Goal: Task Accomplishment & Management: Manage account settings

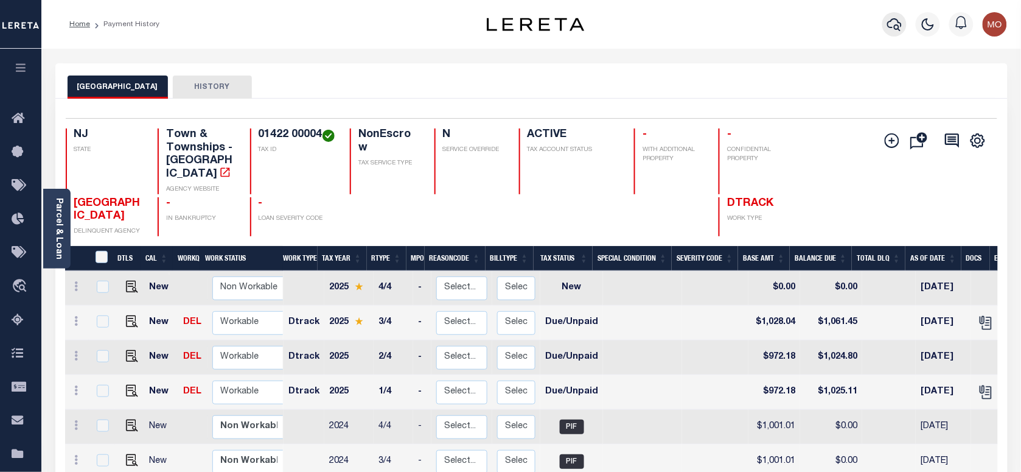
click at [892, 20] on icon "button" at bounding box center [894, 24] width 15 height 13
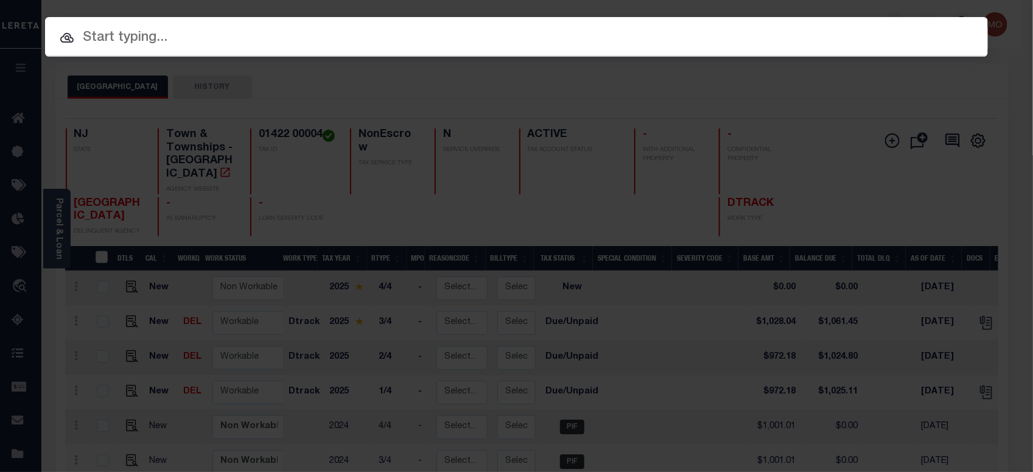
click at [156, 35] on input "text" at bounding box center [516, 37] width 943 height 21
paste input "444009956"
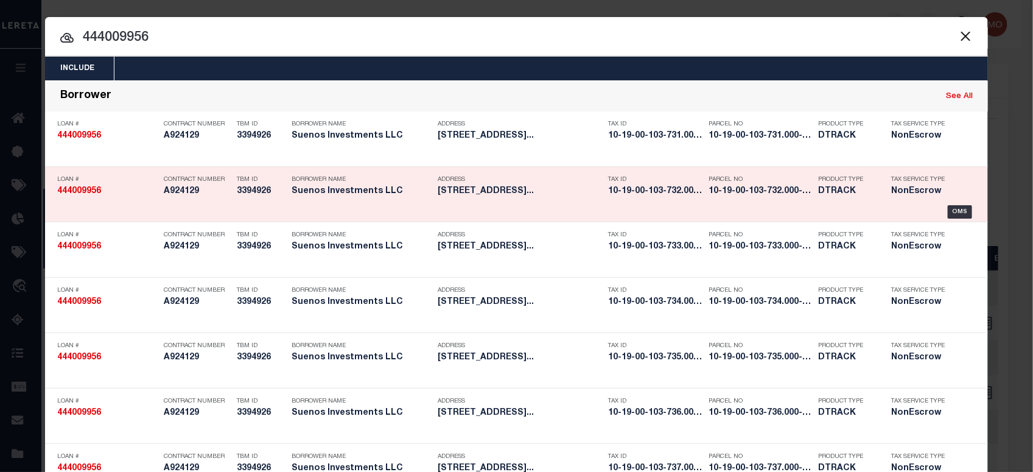
type input "444009956"
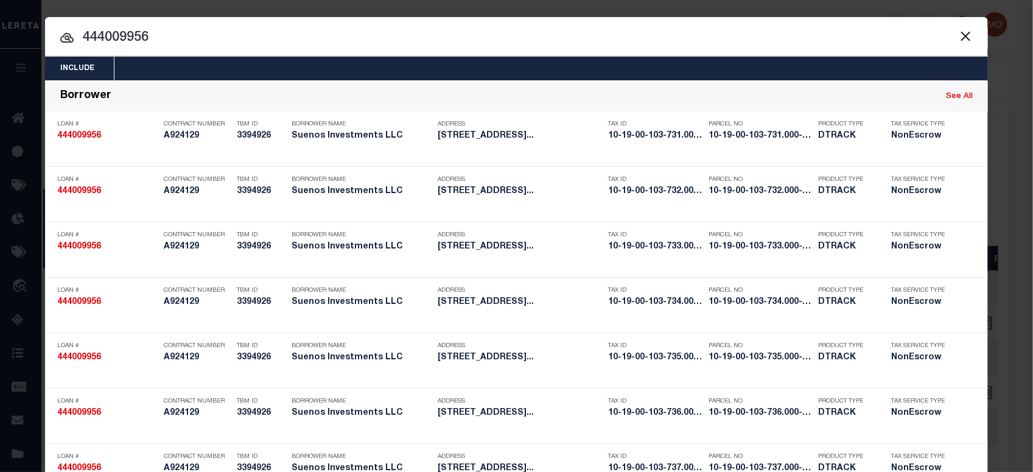
click at [164, 40] on input "444009956" at bounding box center [516, 37] width 943 height 21
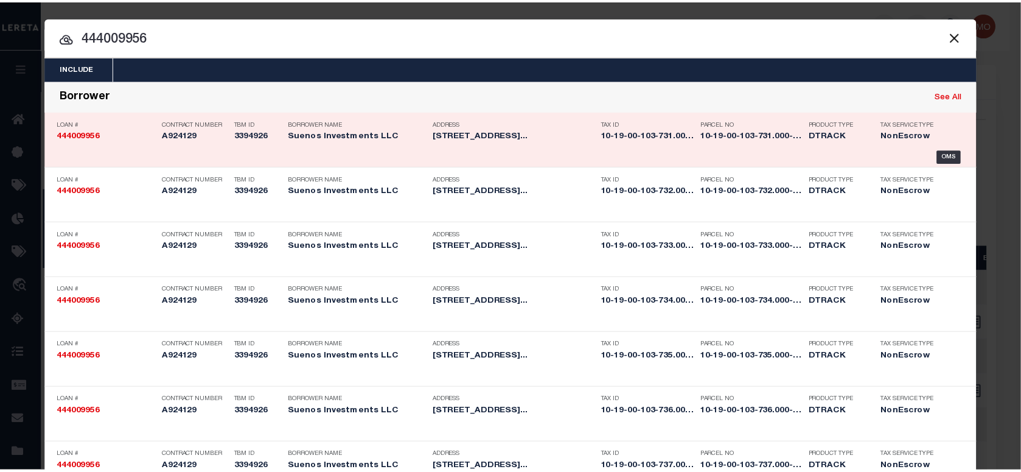
scroll to position [799, 0]
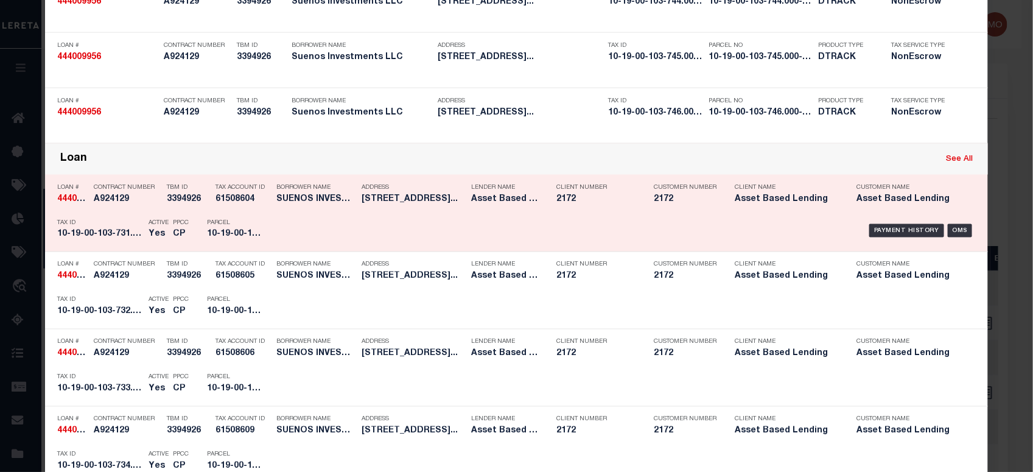
click at [180, 239] on h5 "CP" at bounding box center [181, 234] width 16 height 10
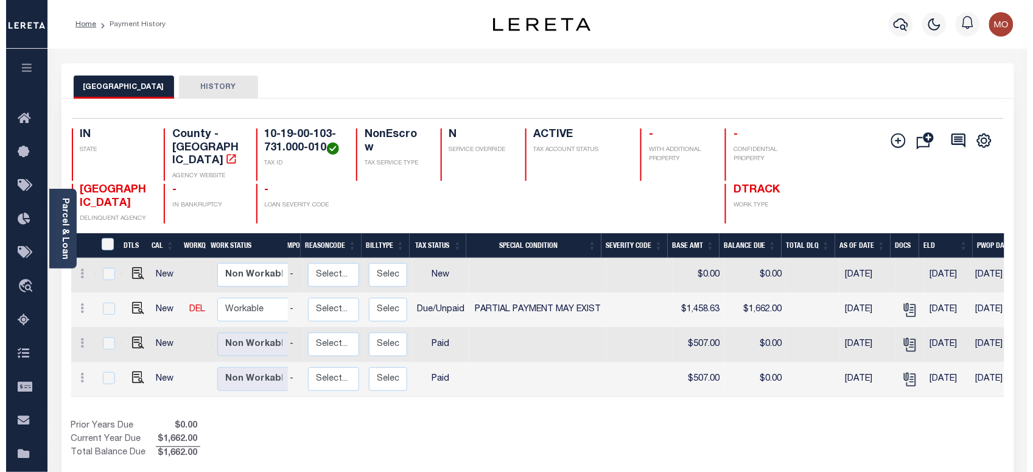
scroll to position [0, 138]
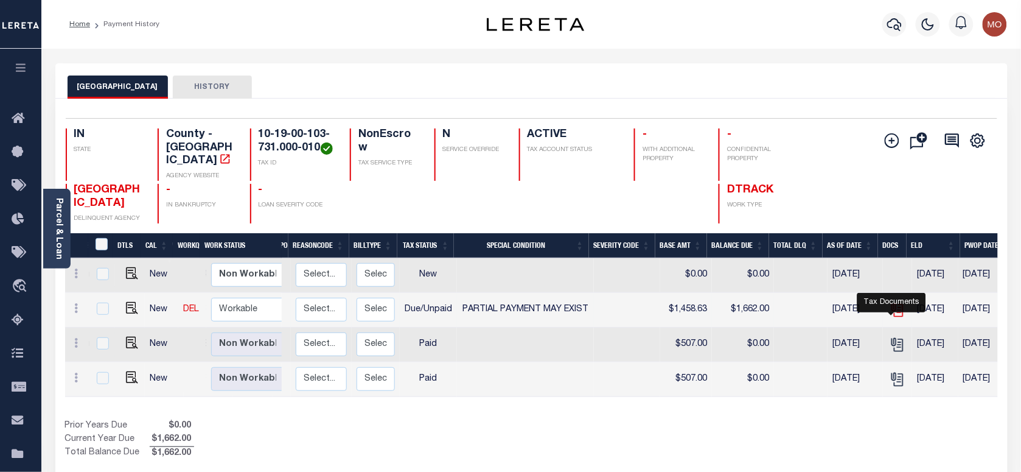
click at [892, 309] on icon "" at bounding box center [897, 307] width 10 height 10
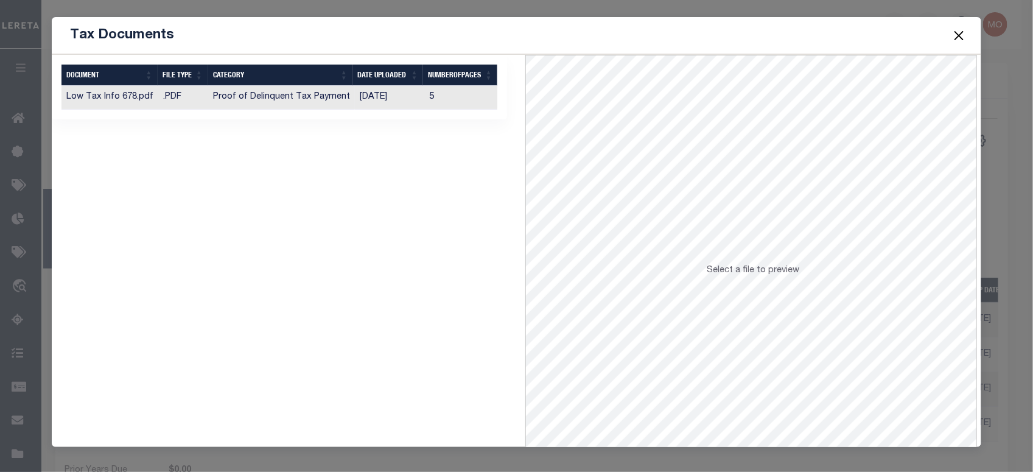
click at [251, 102] on td "Proof of Delinquent Tax Payment" at bounding box center [281, 98] width 147 height 24
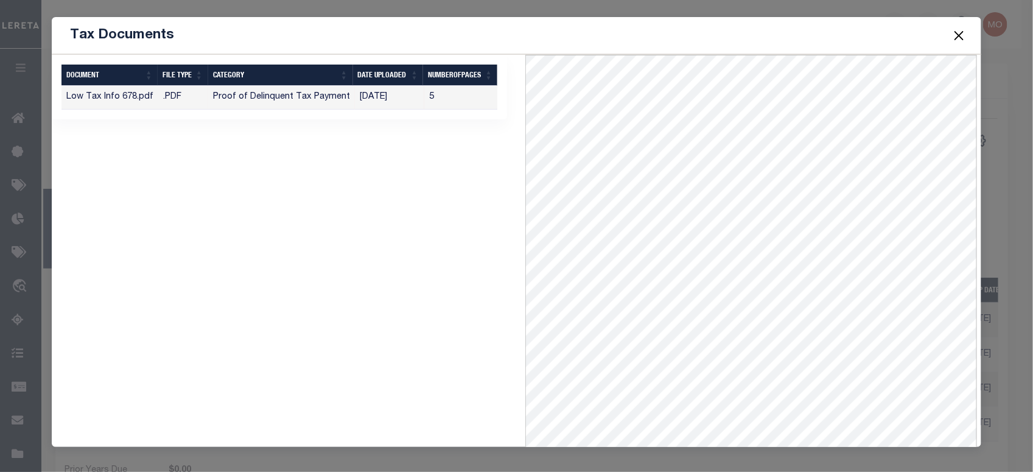
click at [957, 32] on button "Close" at bounding box center [959, 35] width 16 height 16
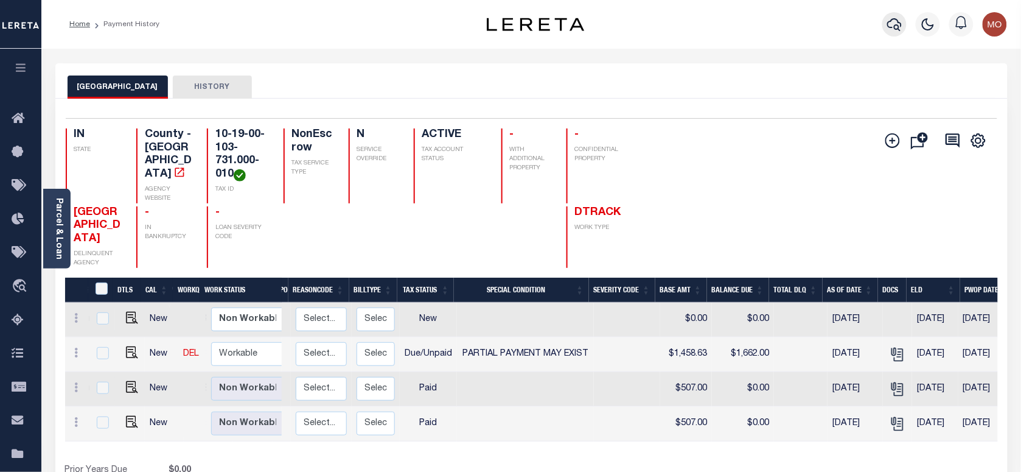
click at [895, 23] on icon "button" at bounding box center [894, 24] width 15 height 15
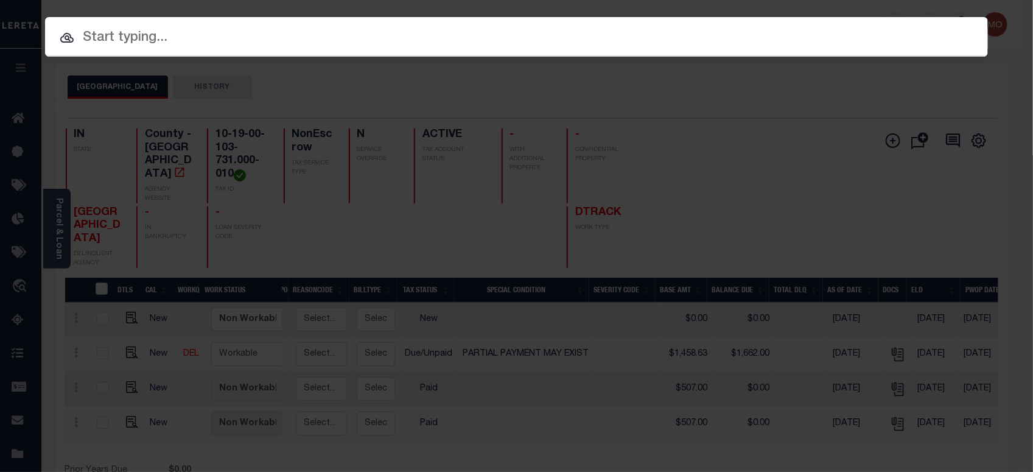
click at [138, 33] on input "text" at bounding box center [516, 37] width 943 height 21
paste input "69621342"
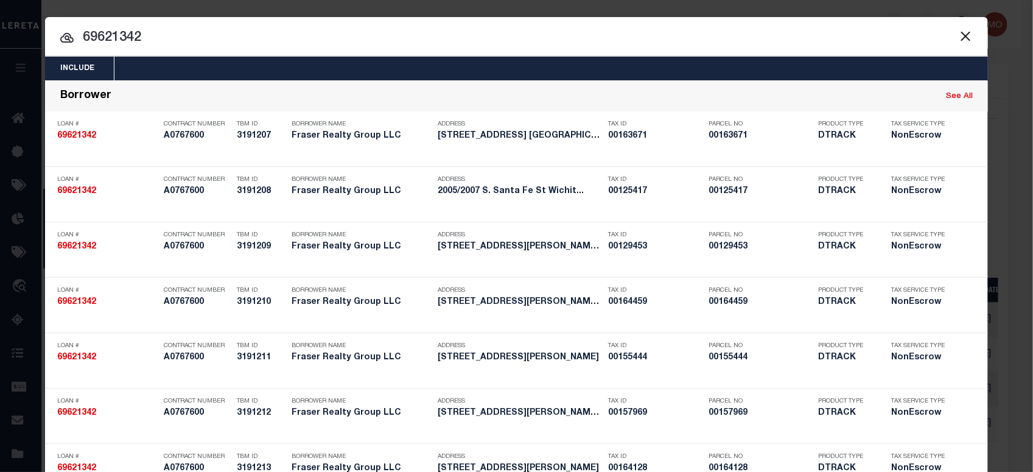
type input "69621342"
click at [156, 37] on input "69621342" at bounding box center [516, 37] width 943 height 21
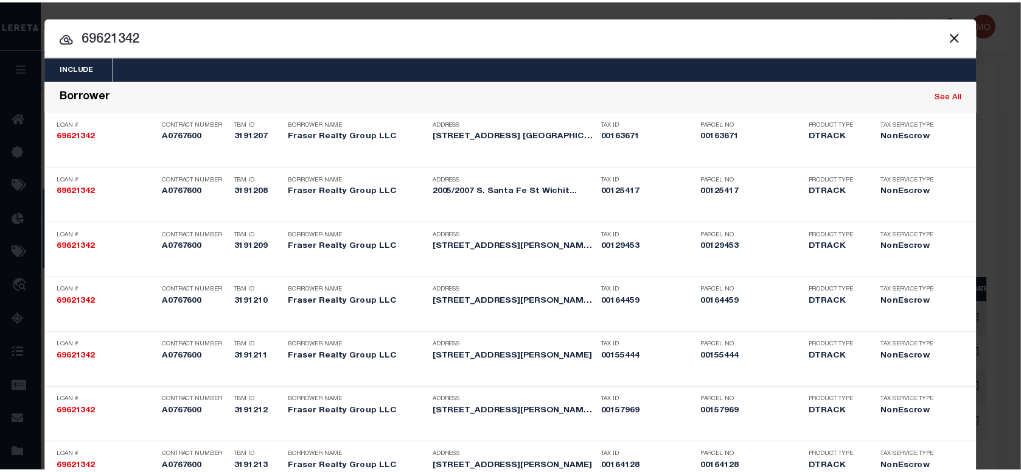
scroll to position [664, 0]
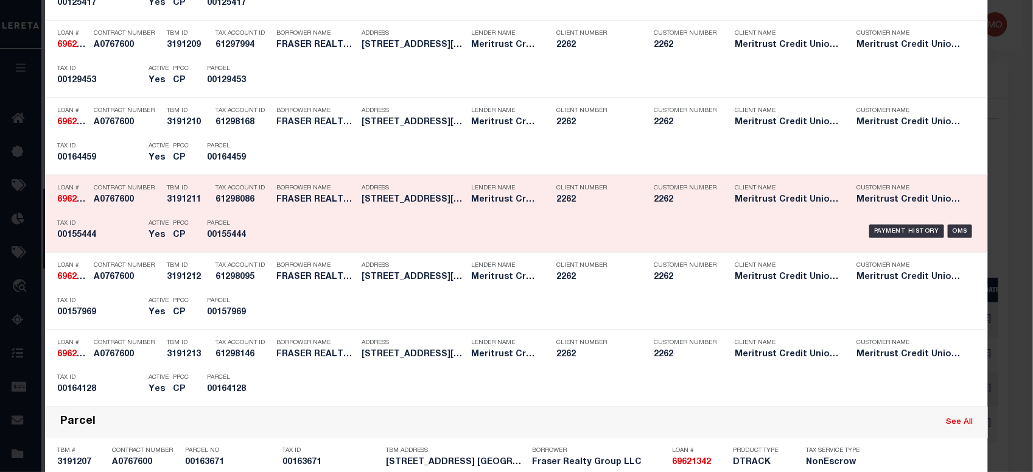
click at [217, 229] on div "Parcel 00155444" at bounding box center [234, 231] width 55 height 35
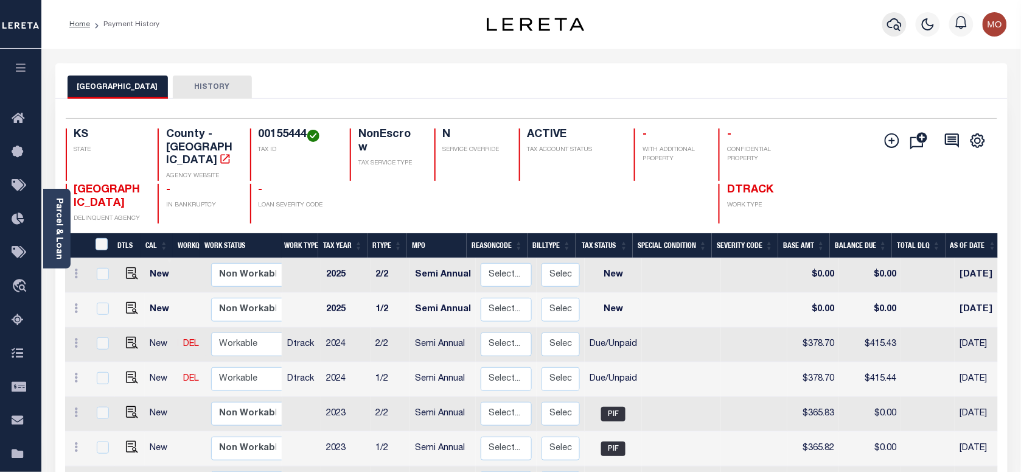
click at [889, 27] on icon "button" at bounding box center [894, 24] width 15 height 13
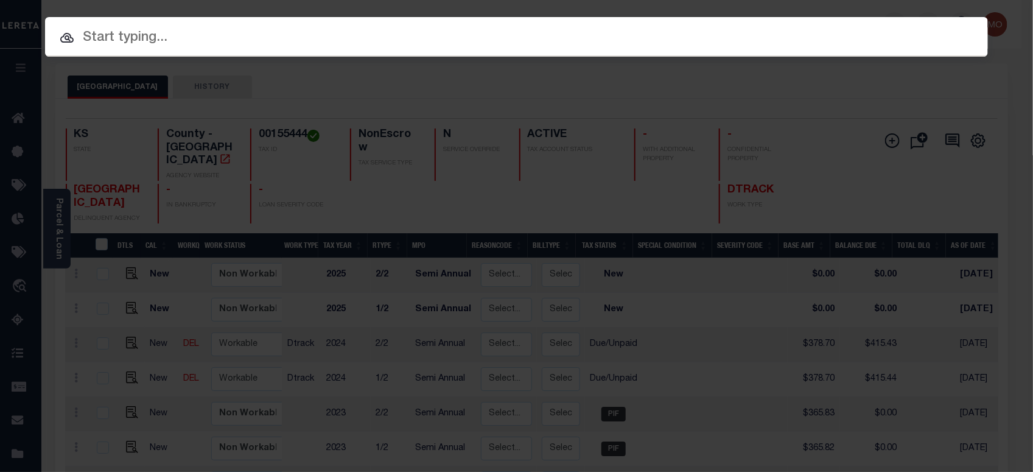
paste input "275885534"
click at [144, 37] on input "text" at bounding box center [516, 37] width 943 height 21
type input "275885534"
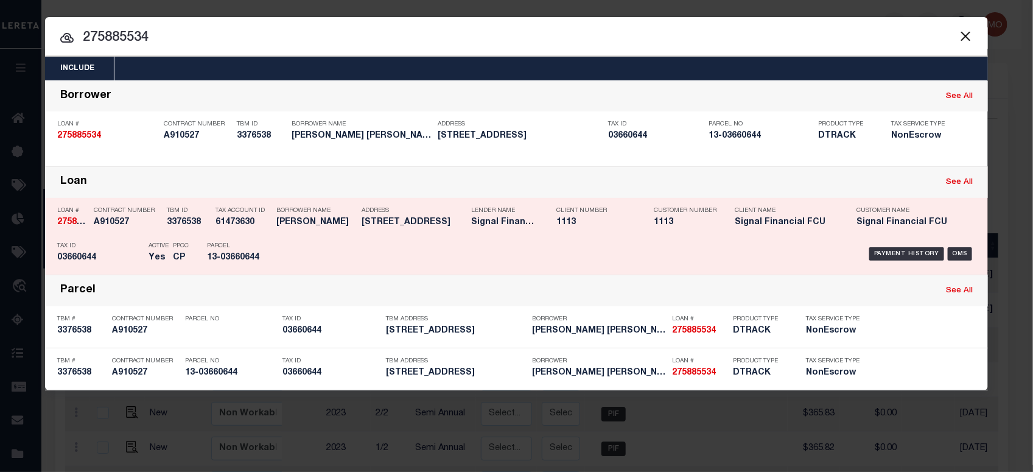
click at [139, 259] on div "Active Yes" at bounding box center [151, 253] width 24 height 35
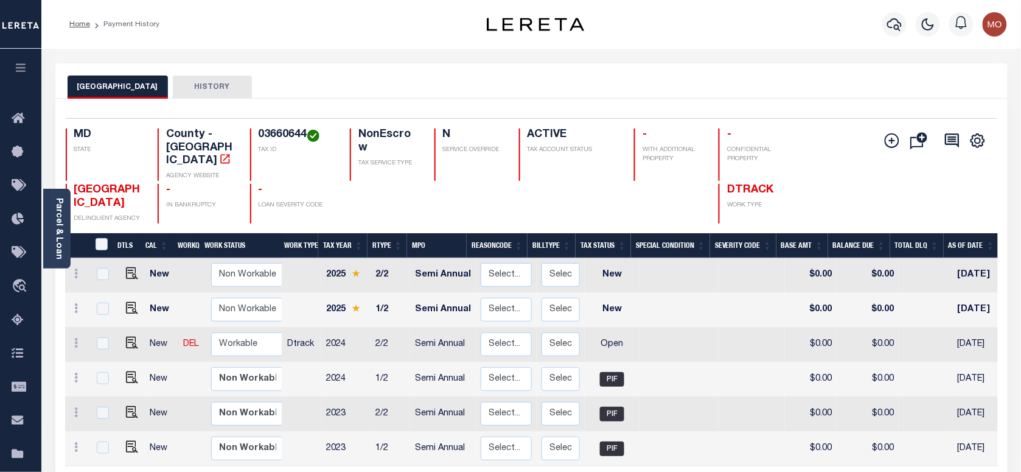
click at [268, 137] on h4 "03660644" at bounding box center [297, 134] width 77 height 13
copy h4 "03660644"
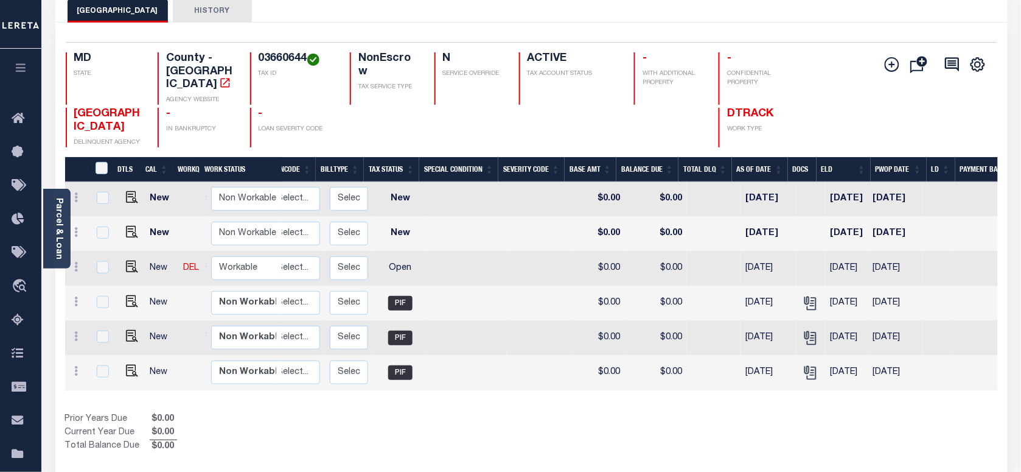
scroll to position [0, 211]
drag, startPoint x: 662, startPoint y: 385, endPoint x: 567, endPoint y: 380, distance: 95.0
click at [558, 380] on div "DTLS CAL WorkQ Work Status Work Type Tax Year RType MPO ReasonCode BillType Tax…" at bounding box center [531, 277] width 933 height 241
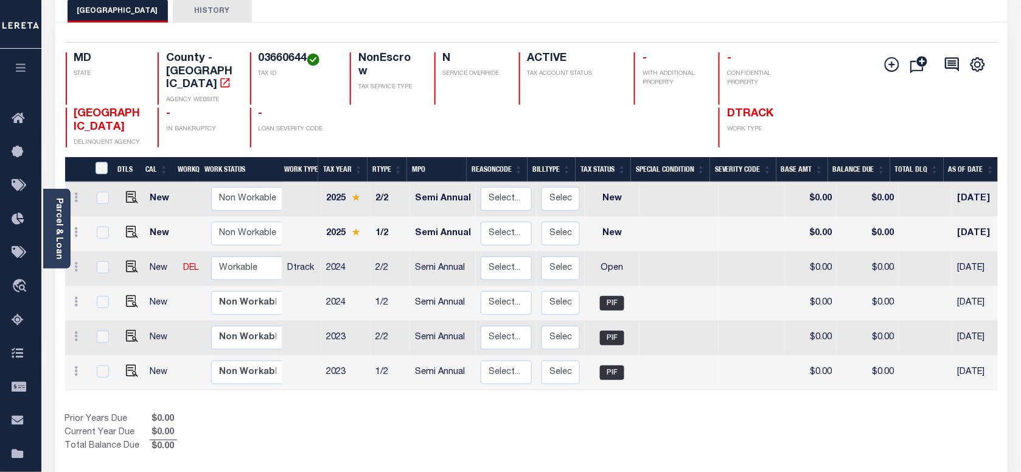
scroll to position [0, 298]
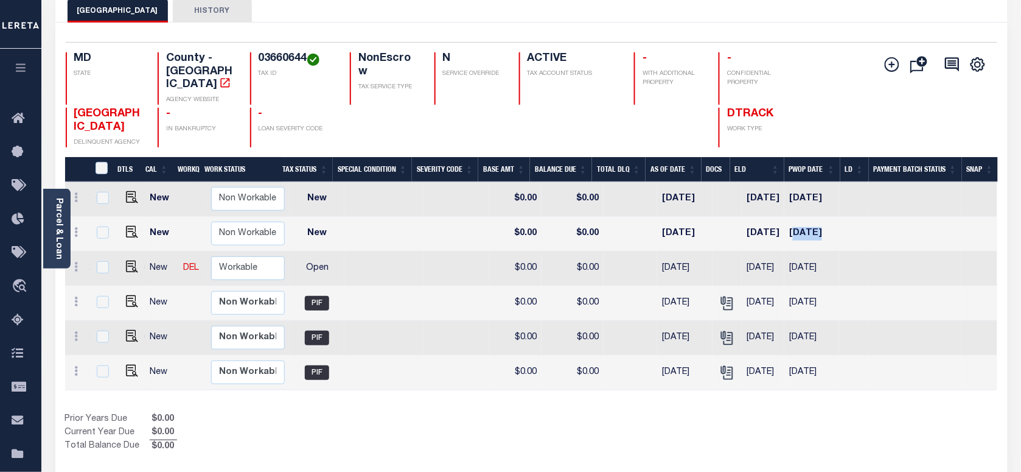
drag, startPoint x: 792, startPoint y: 220, endPoint x: 856, endPoint y: 223, distance: 63.4
click at [856, 223] on tr "New Non Workable Workable 2025 1/2 Semi Annual Select... Payment Reversal Taxab…" at bounding box center [384, 234] width 1228 height 35
click at [822, 431] on div "Show Tax Lines before Bill Release Date Prior Years Due $0.00 Current Year Due …" at bounding box center [531, 433] width 933 height 41
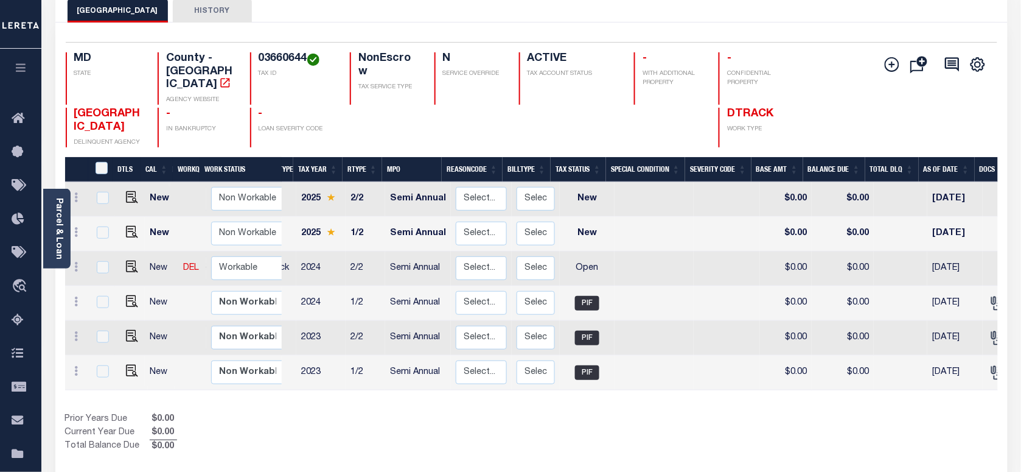
scroll to position [0, 0]
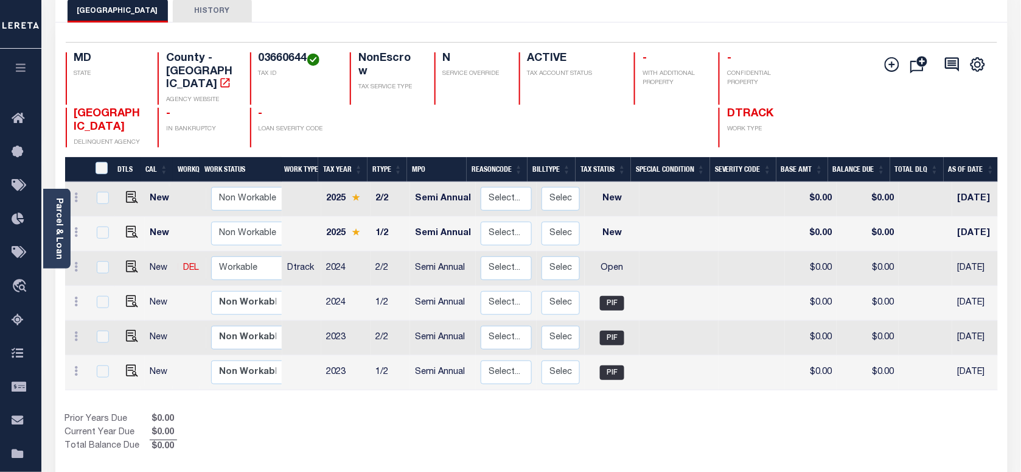
click at [826, 16] on div "MONTGOMERY COUNTY HISTORY" at bounding box center [532, 10] width 928 height 23
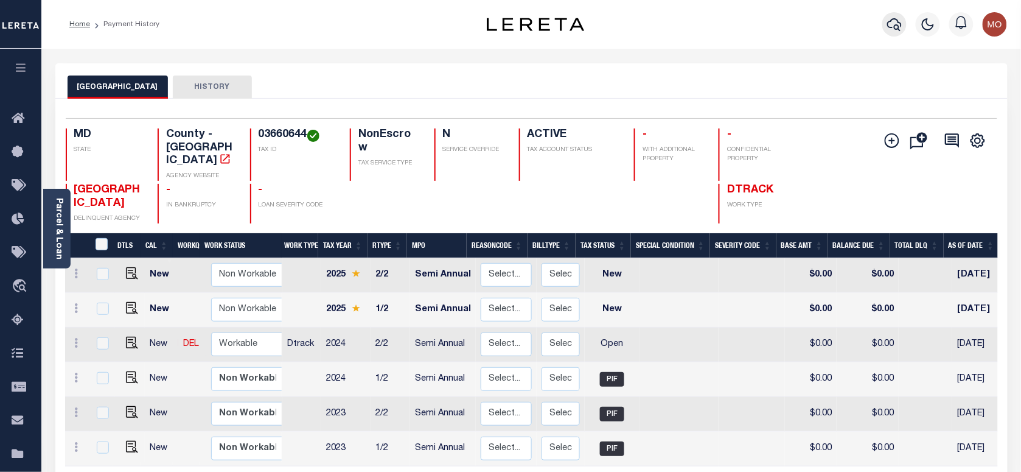
click at [900, 18] on icon "button" at bounding box center [894, 24] width 15 height 15
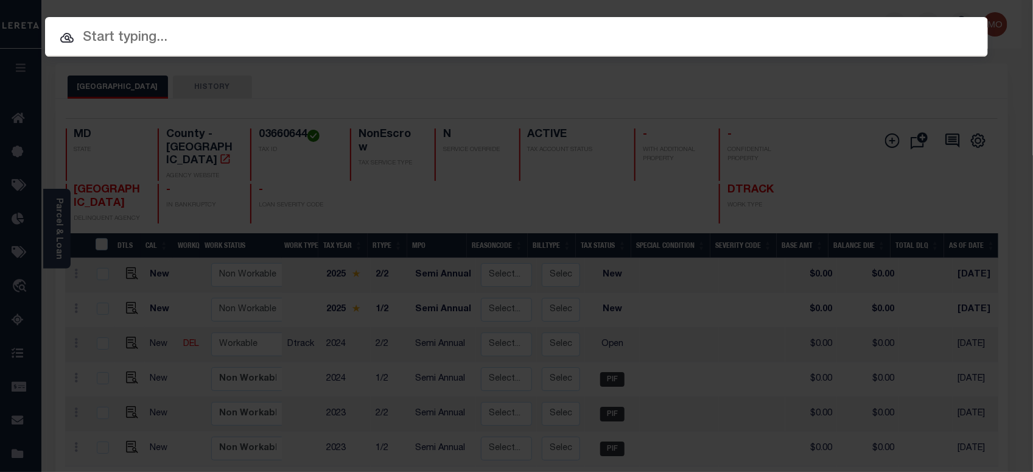
click at [206, 38] on input "text" at bounding box center [516, 37] width 943 height 21
paste input "101033"
type input "101033"
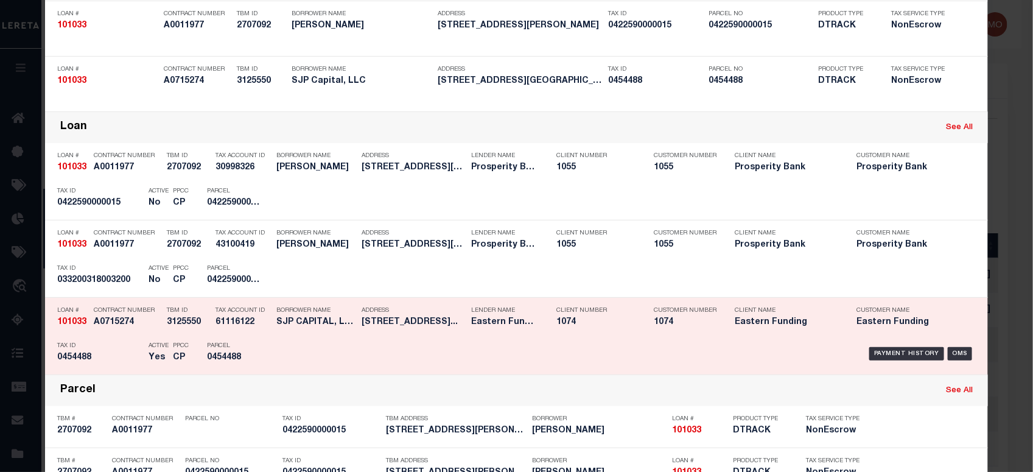
scroll to position [228, 0]
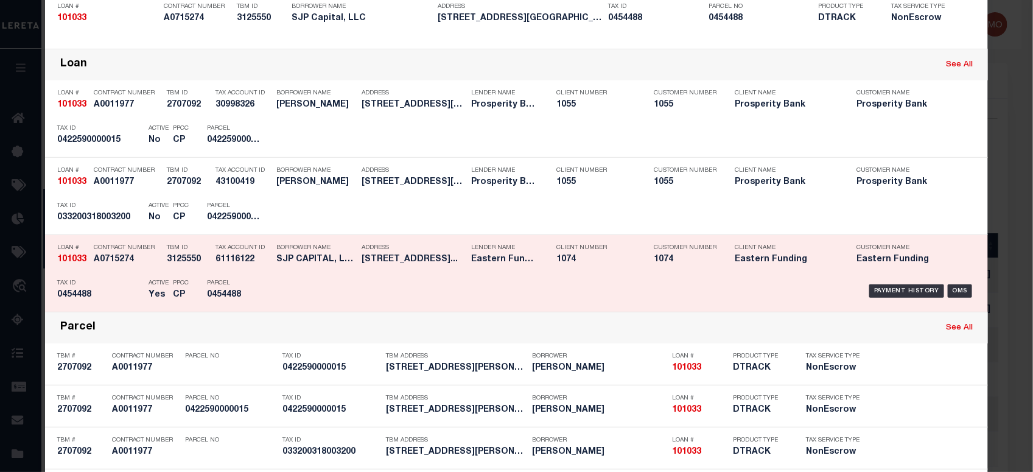
click at [139, 285] on div "Active Yes" at bounding box center [151, 290] width 24 height 35
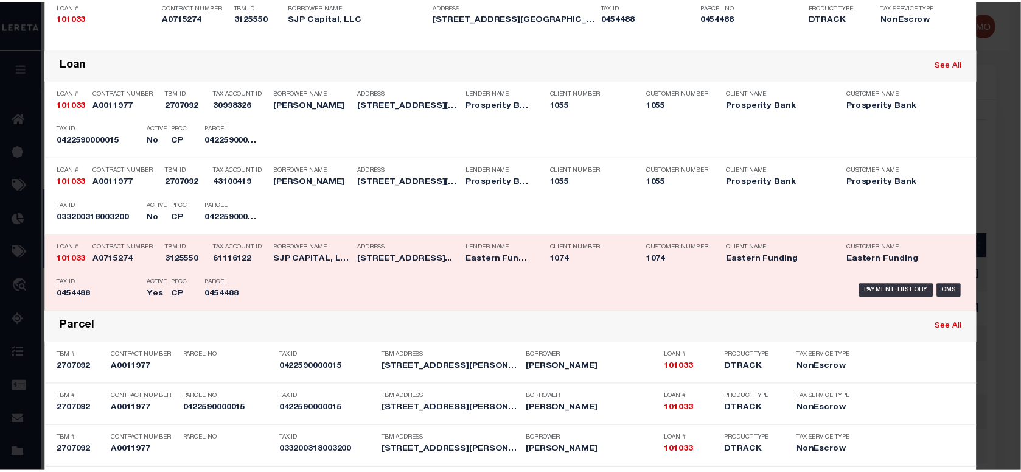
scroll to position [0, 0]
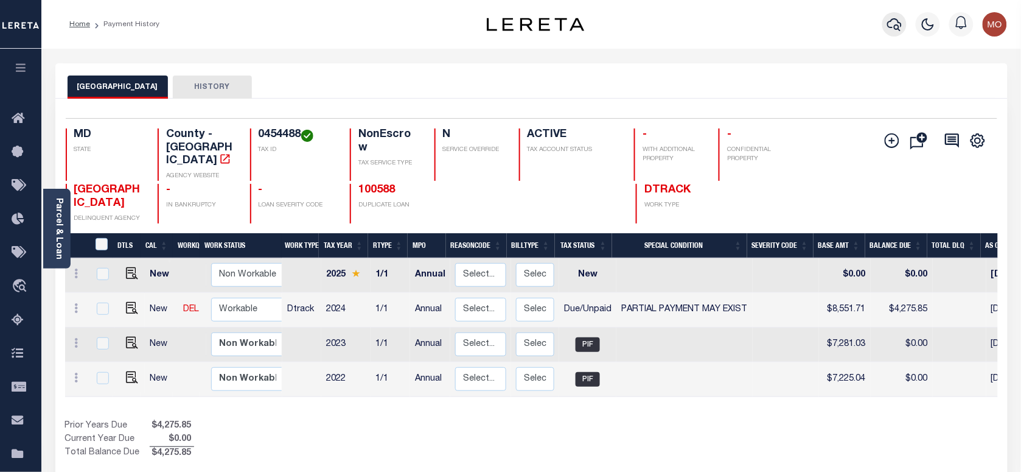
click at [887, 22] on button "button" at bounding box center [895, 24] width 24 height 24
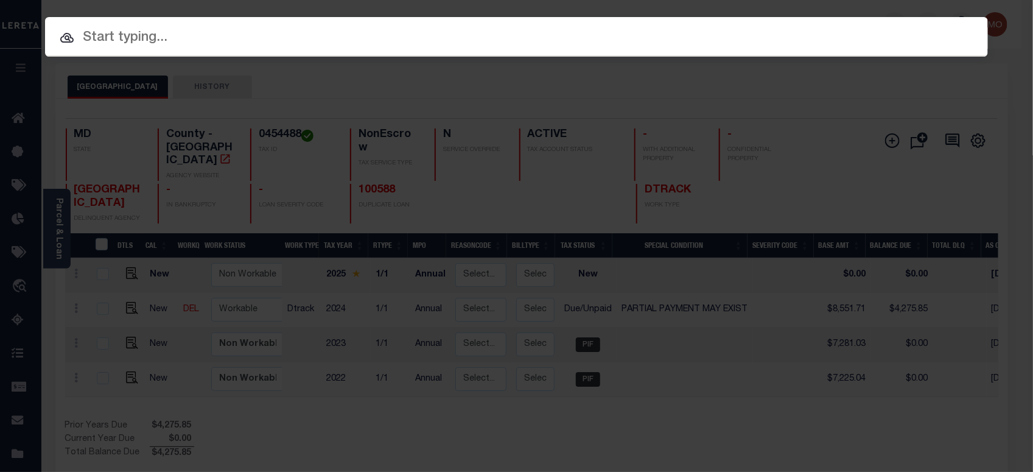
click at [153, 38] on input "text" at bounding box center [516, 37] width 943 height 21
paste input "275890640"
type input "275890640"
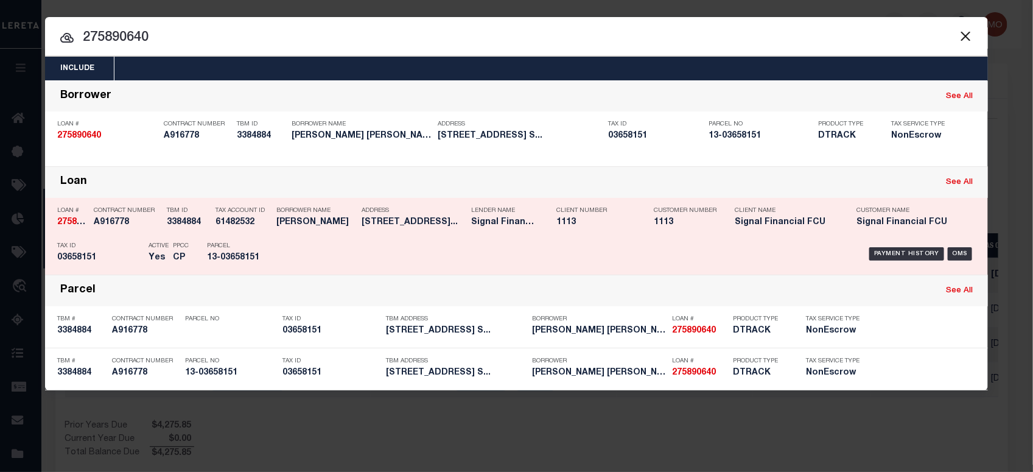
click at [164, 248] on div "PPCC CP" at bounding box center [181, 253] width 34 height 35
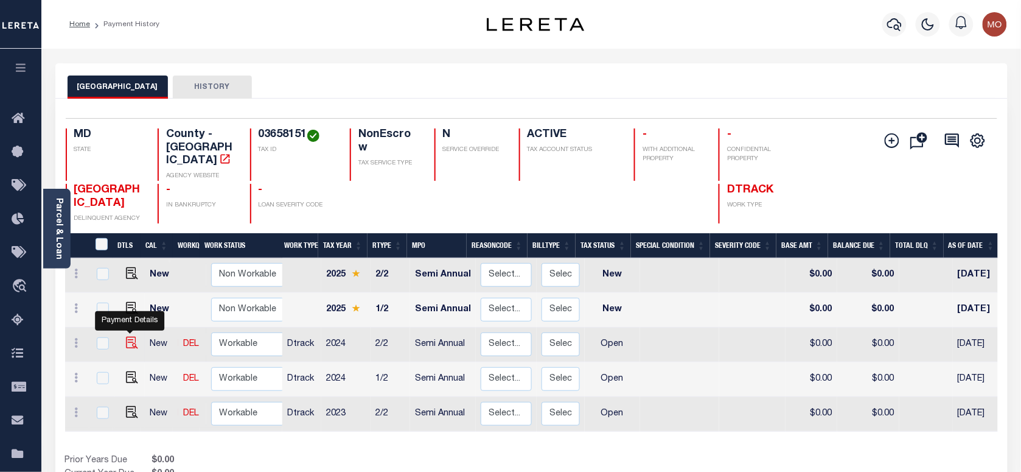
click at [128, 337] on img "" at bounding box center [132, 343] width 12 height 12
checkbox input "true"
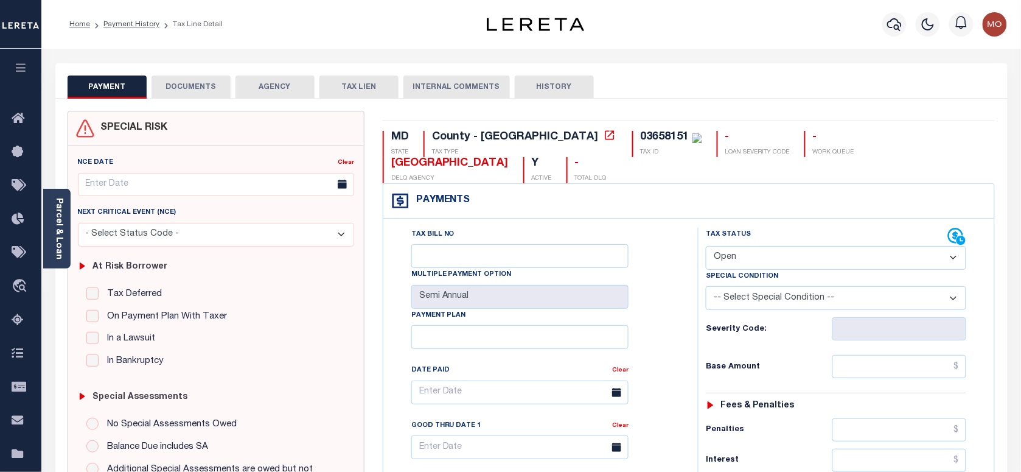
click at [641, 138] on div "03658151" at bounding box center [665, 136] width 49 height 11
copy div "03658151"
click at [767, 268] on select "- Select Status Code - Open Due/Unpaid Paid Incomplete No Tax Due Internal Refu…" at bounding box center [836, 258] width 260 height 24
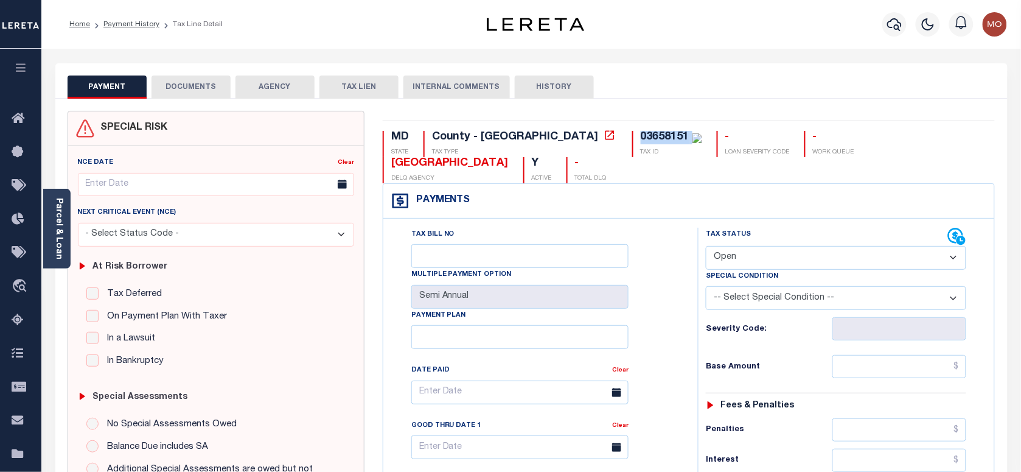
select select "PYD"
click at [706, 247] on select "- Select Status Code - Open Due/Unpaid Paid Incomplete No Tax Due Internal Refu…" at bounding box center [836, 258] width 260 height 24
type input "[DATE]"
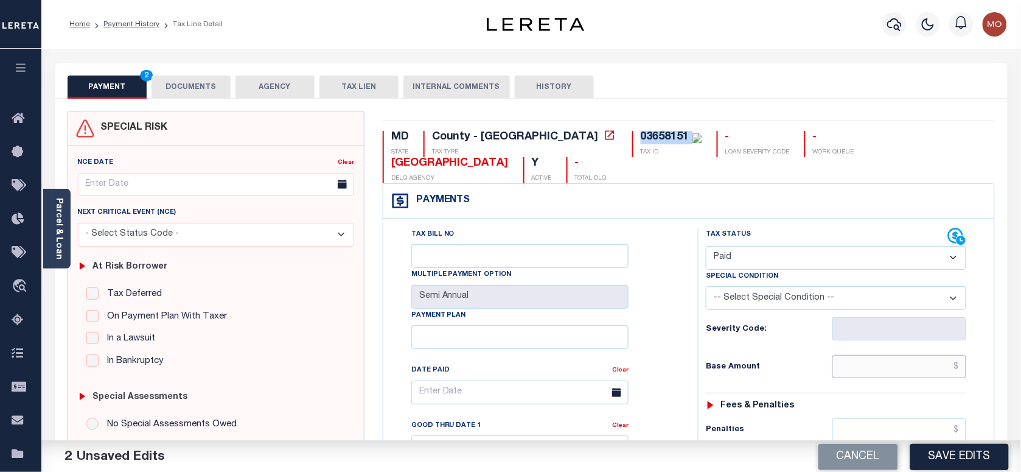
click at [871, 367] on input "text" at bounding box center [900, 366] width 135 height 23
paste input "675.48"
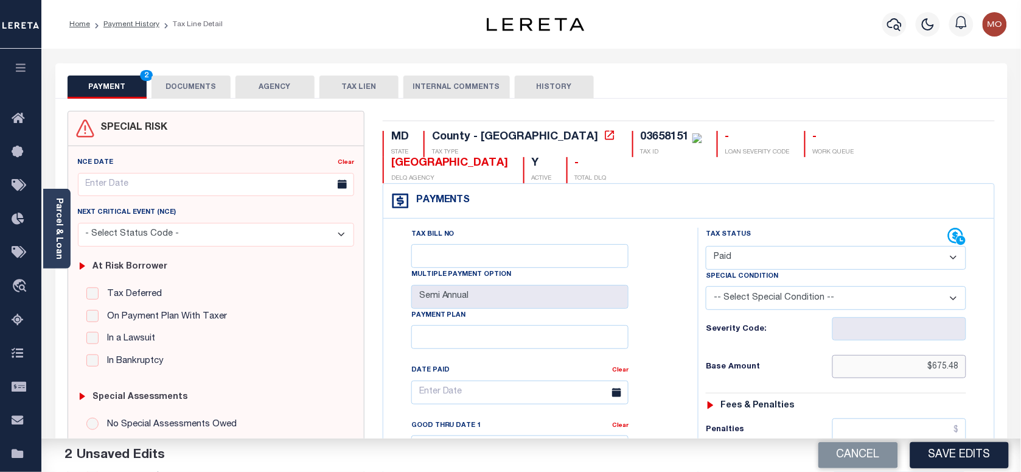
type input "$675.48"
click at [772, 372] on h6 "Base Amount" at bounding box center [769, 367] width 126 height 10
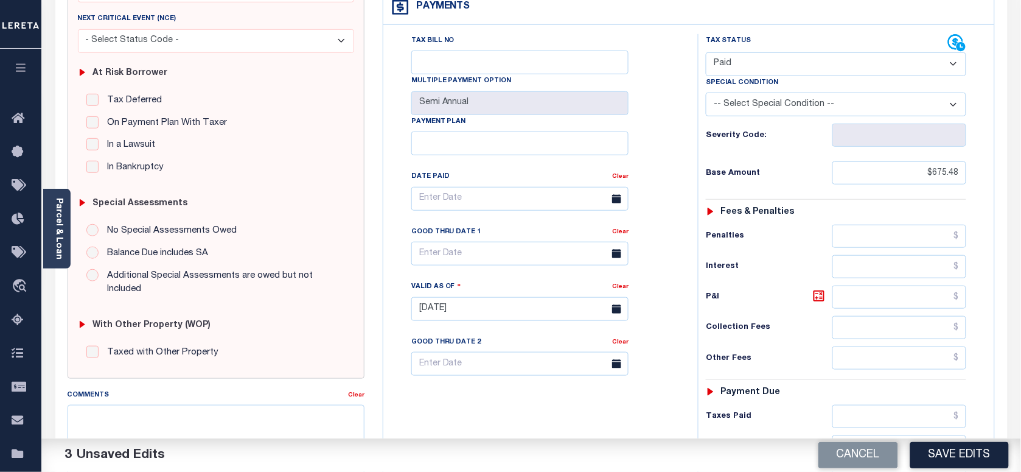
scroll to position [304, 0]
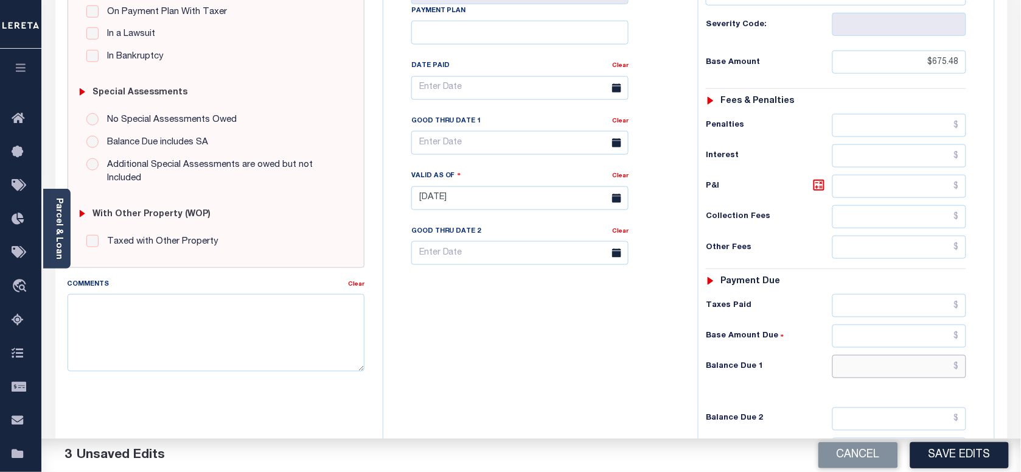
click at [875, 369] on input "text" at bounding box center [900, 366] width 135 height 23
type input "$0.00"
click at [212, 351] on textarea "Comments" at bounding box center [216, 332] width 297 height 77
click at [111, 313] on textarea "Full year mount" at bounding box center [216, 332] width 297 height 77
type textarea "Full year amount"
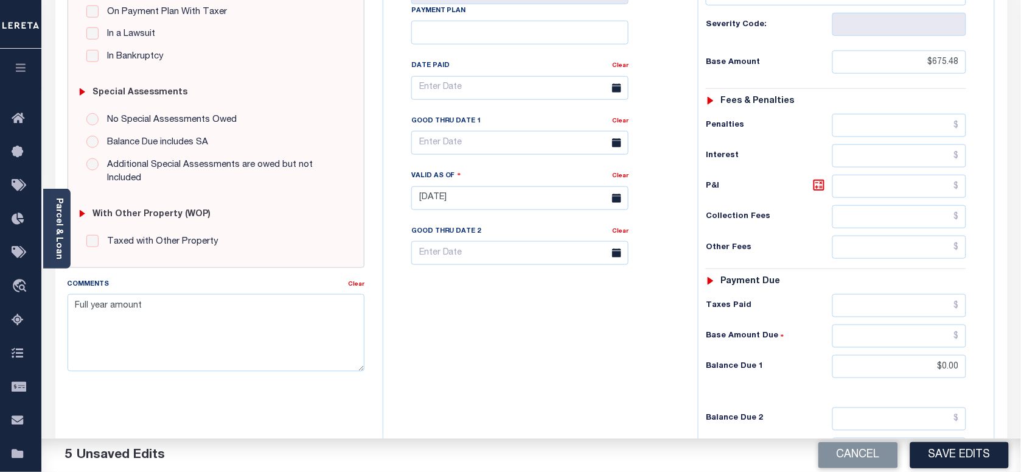
click at [376, 329] on div "MD STATE County - MD TAX TYPE 03658151 TAX ID - LOAN SEVERITY CODE - WORK QUEUE…" at bounding box center [689, 196] width 631 height 781
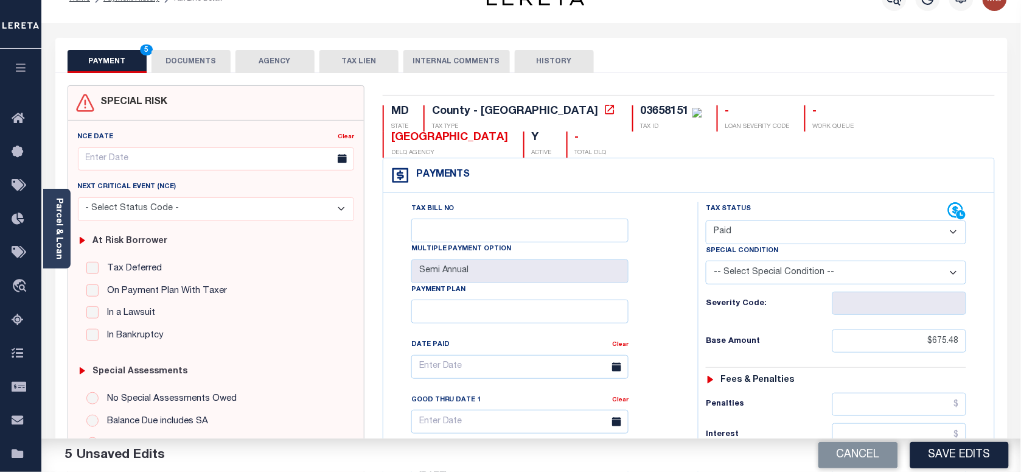
scroll to position [0, 0]
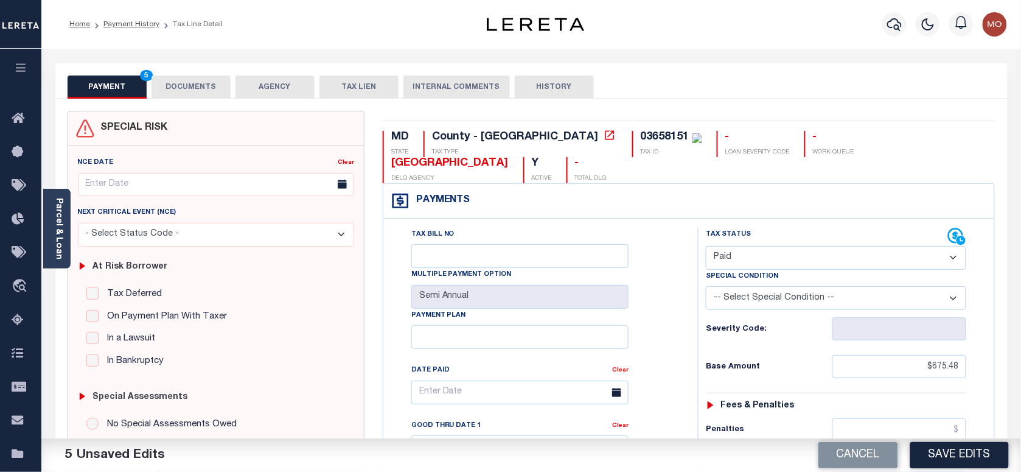
click at [641, 138] on div "03658151" at bounding box center [665, 136] width 49 height 11
copy div "03658151"
click at [178, 84] on button "DOCUMENTS" at bounding box center [191, 86] width 79 height 23
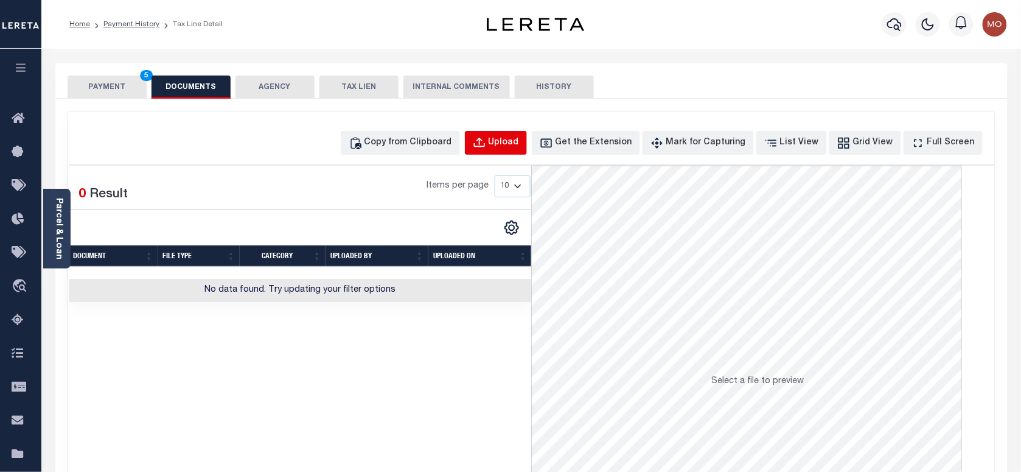
click at [514, 141] on div "Upload" at bounding box center [504, 142] width 30 height 13
select select "POP"
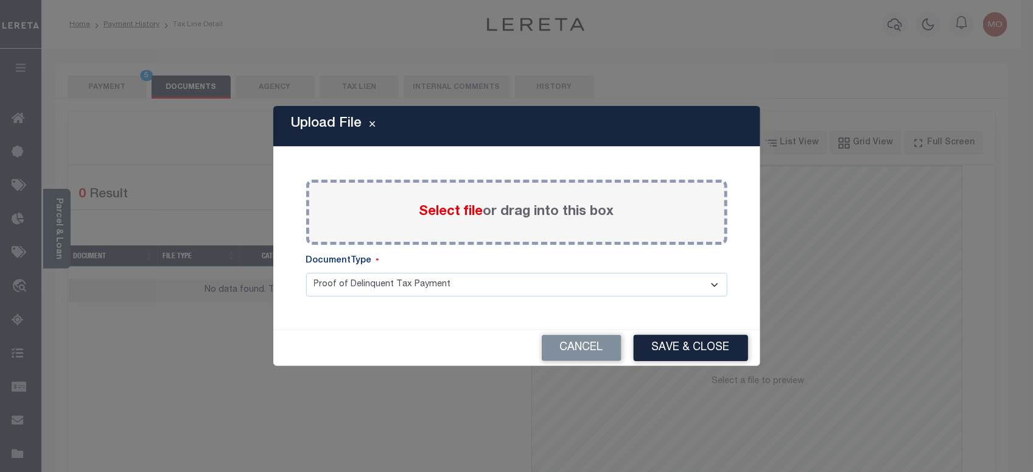
click at [442, 213] on span "Select file" at bounding box center [451, 211] width 64 height 13
click at [0, 0] on input "Select file or drag into this box" at bounding box center [0, 0] width 0 height 0
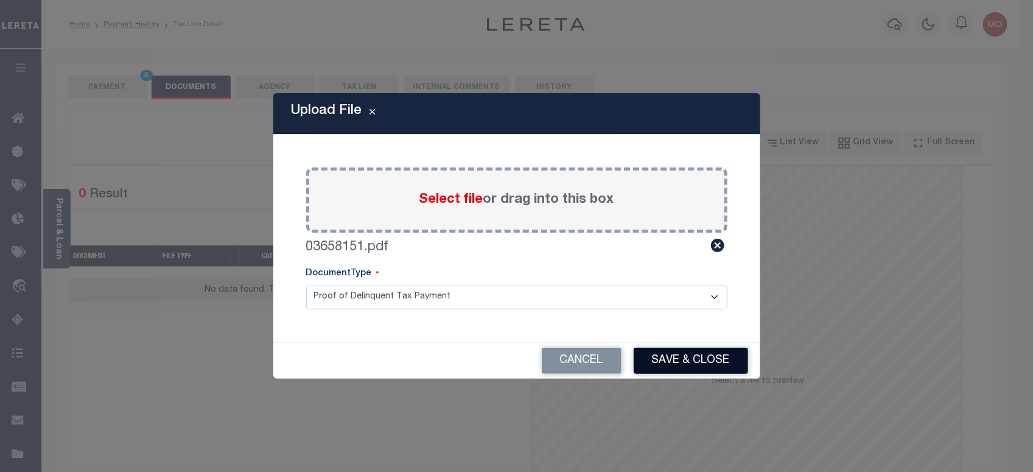
click at [683, 365] on button "Save & Close" at bounding box center [691, 361] width 114 height 26
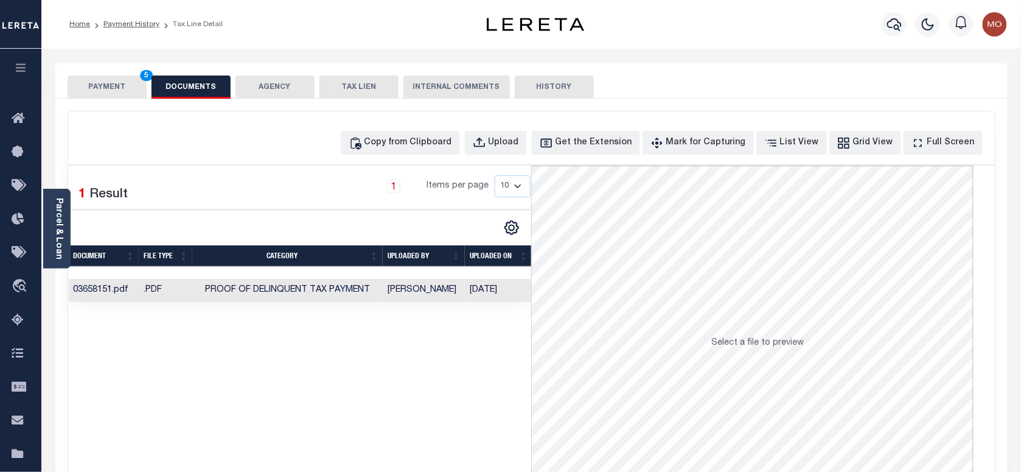
click at [114, 89] on button "PAYMENT 5" at bounding box center [107, 86] width 79 height 23
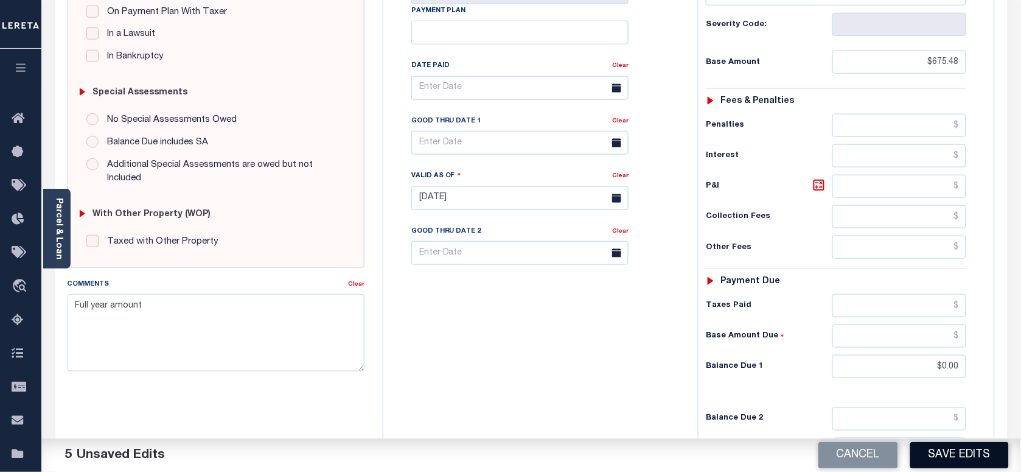
click at [943, 454] on button "Save Edits" at bounding box center [960, 455] width 99 height 26
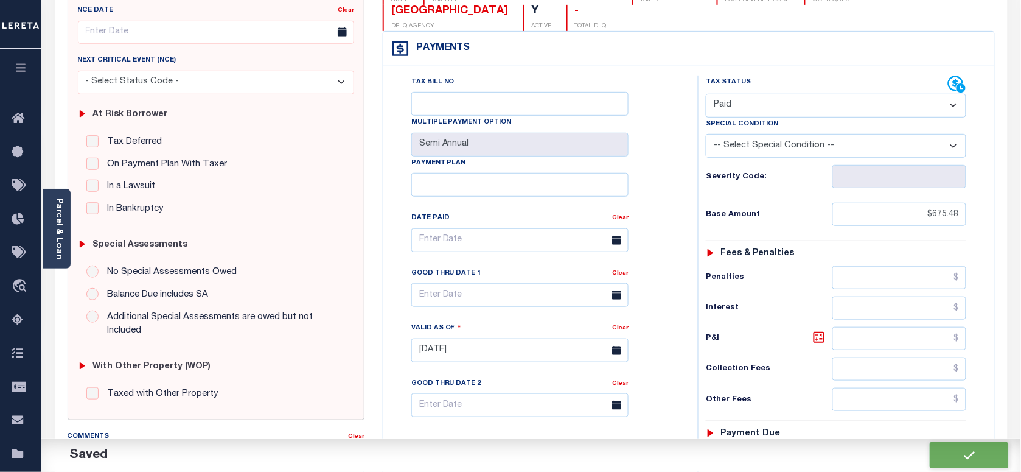
checkbox input "false"
type input "$675.48"
type input "$0"
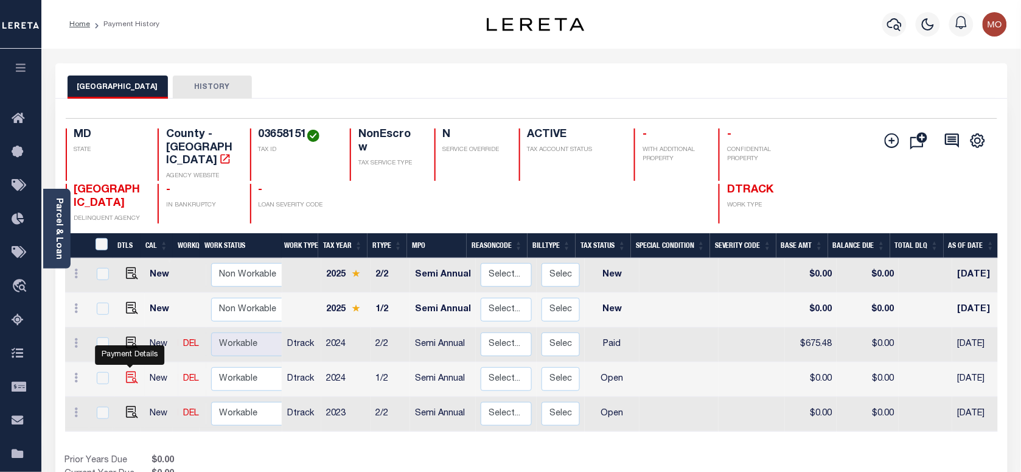
click at [127, 371] on img "" at bounding box center [132, 377] width 12 height 12
checkbox input "true"
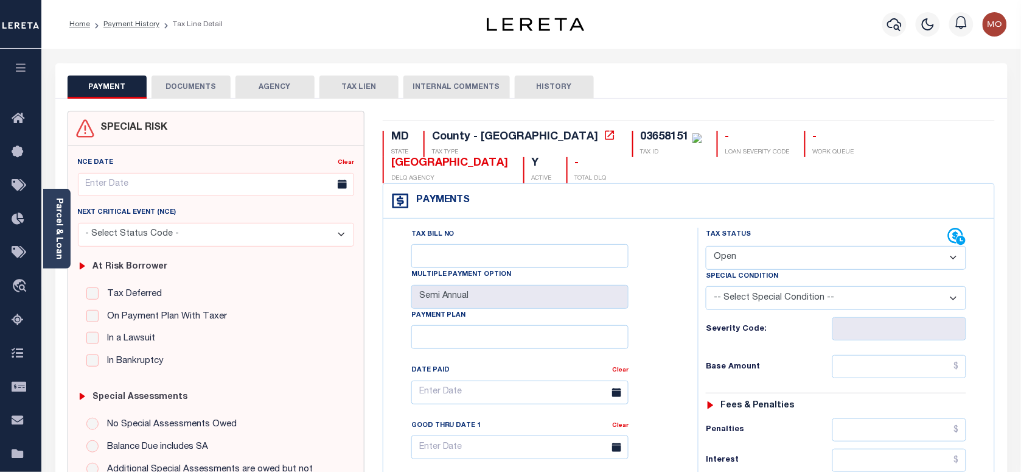
click at [641, 135] on div "03658151" at bounding box center [665, 136] width 49 height 11
copy div "03658151"
click at [784, 257] on select "- Select Status Code - Open Due/Unpaid Paid Incomplete No Tax Due Internal Refu…" at bounding box center [836, 258] width 260 height 24
select select "PYD"
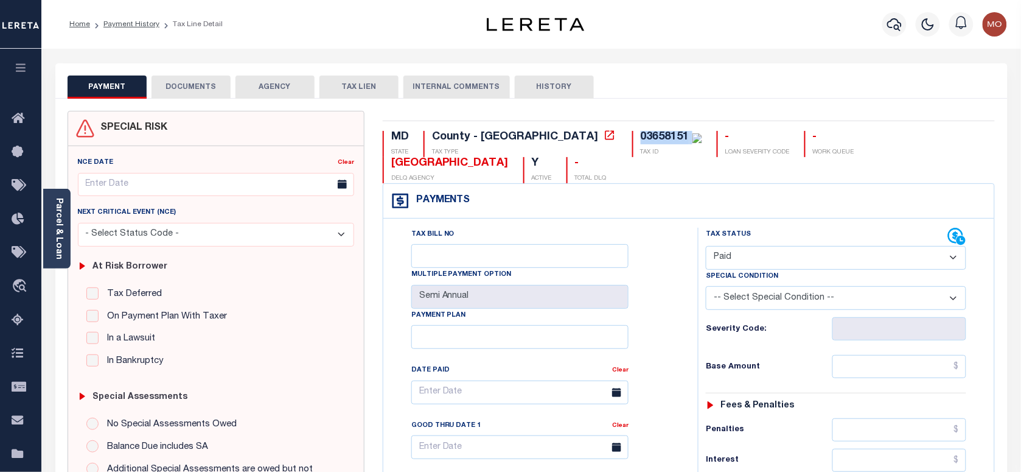
click at [706, 247] on select "- Select Status Code - Open Due/Unpaid Paid Incomplete No Tax Due Internal Refu…" at bounding box center [836, 258] width 260 height 24
type input "[DATE]"
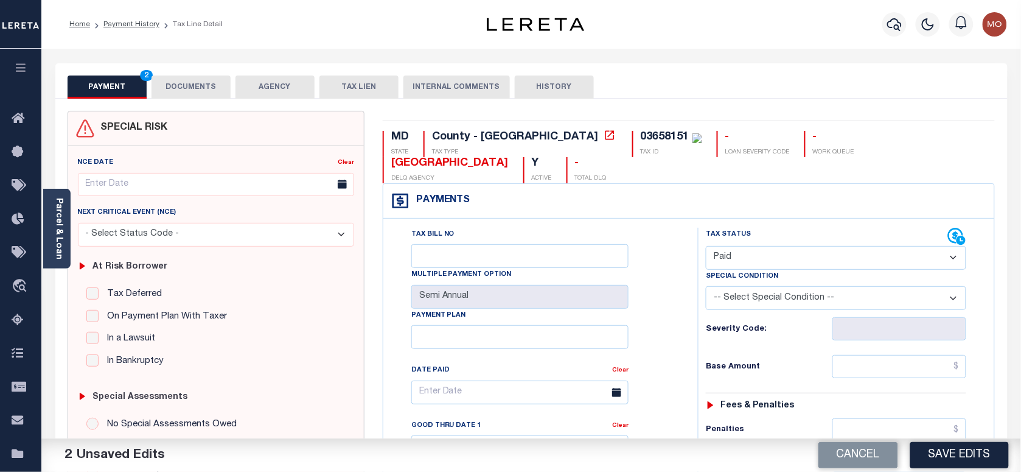
click at [659, 308] on div "Tax Bill No Multiple Payment Option Semi Annual Payment Plan Clear Clear Valid …" at bounding box center [538, 398] width 284 height 341
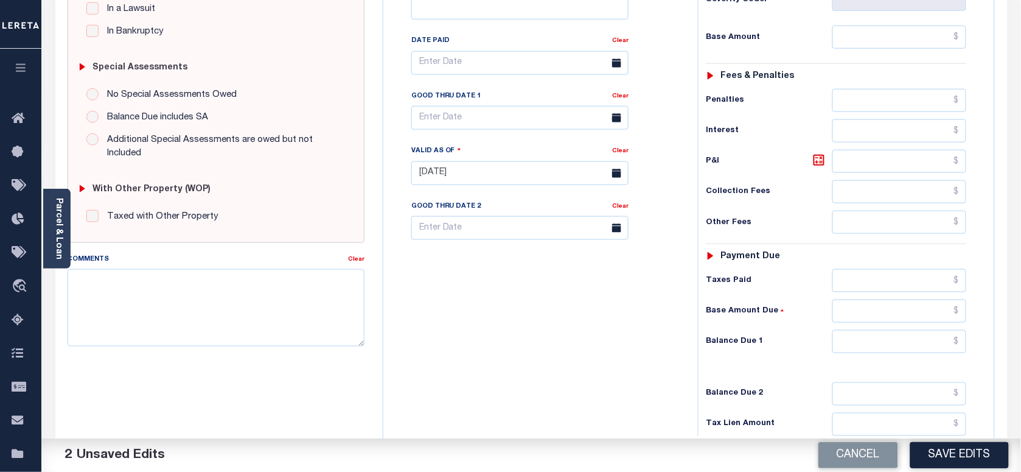
scroll to position [456, 0]
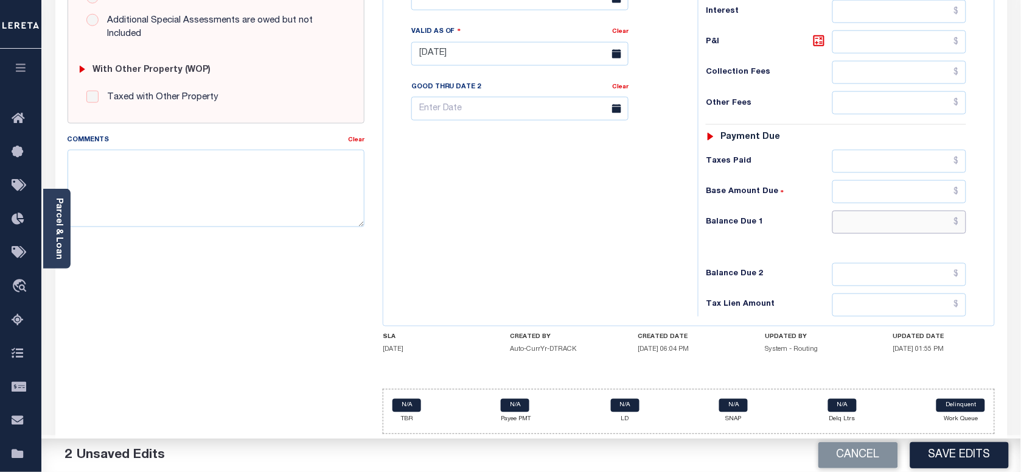
drag, startPoint x: 883, startPoint y: 215, endPoint x: 652, endPoint y: 229, distance: 231.7
click at [883, 215] on input "text" at bounding box center [900, 222] width 135 height 23
type input "$0.00"
click at [645, 227] on div "Tax Bill No Multiple Payment Option Semi Annual Payment Plan Clear" at bounding box center [537, 47] width 302 height 537
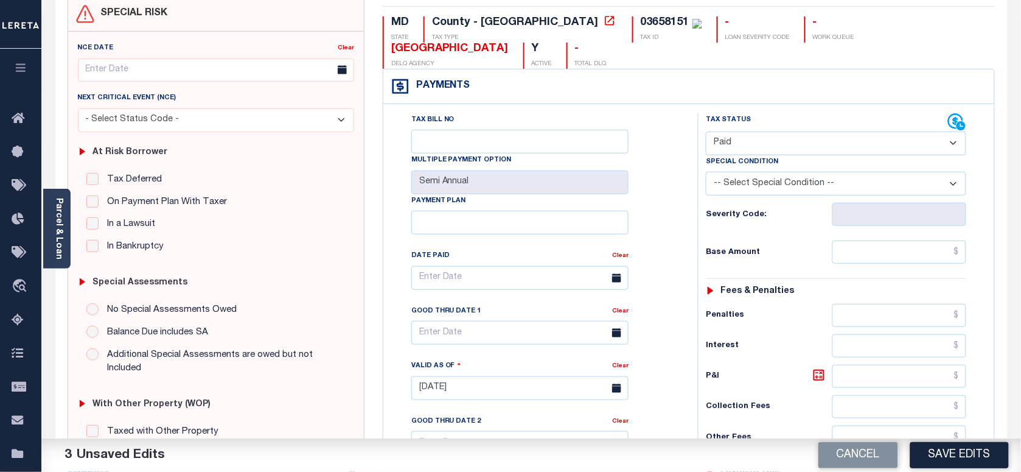
scroll to position [0, 0]
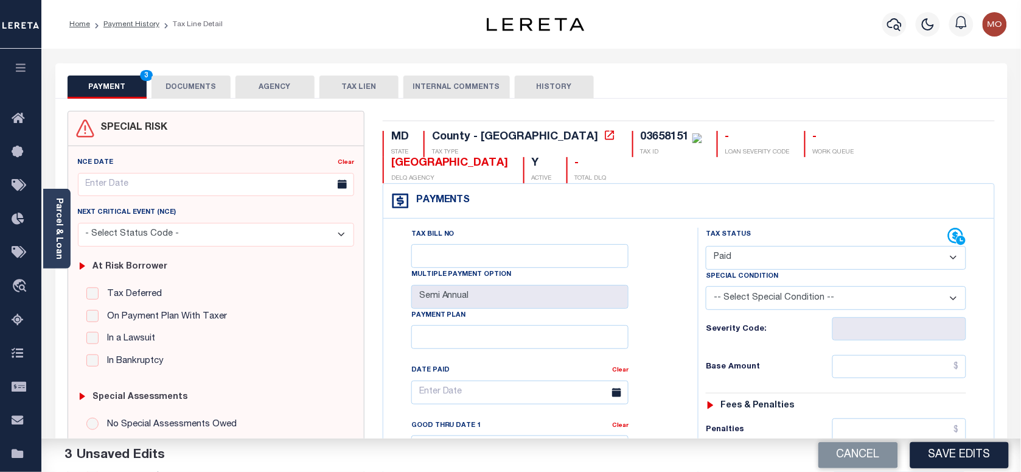
click at [641, 138] on div "03658151" at bounding box center [665, 136] width 49 height 11
copy div "03658151"
click at [192, 83] on button "DOCUMENTS" at bounding box center [191, 86] width 79 height 23
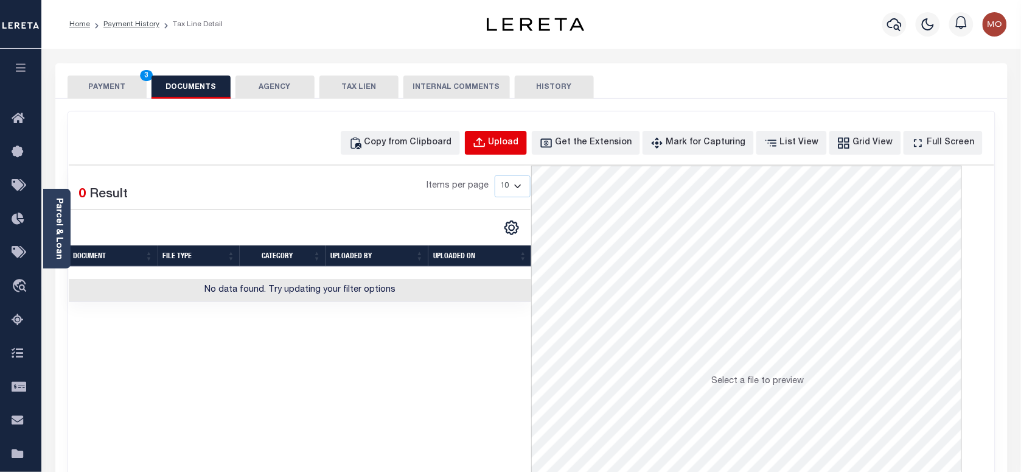
click at [519, 141] on div "Upload" at bounding box center [504, 142] width 30 height 13
select select "POP"
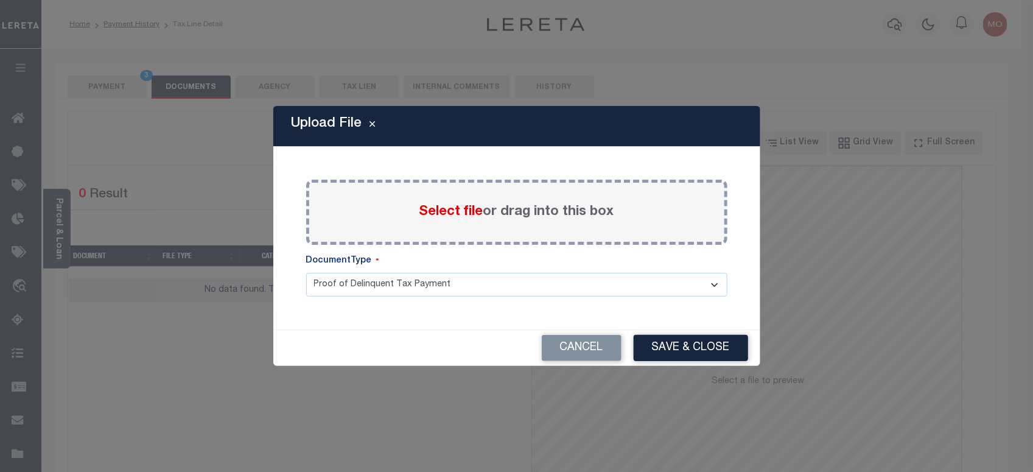
click at [442, 208] on span "Select file" at bounding box center [451, 211] width 64 height 13
click at [0, 0] on input "Select file or drag into this box" at bounding box center [0, 0] width 0 height 0
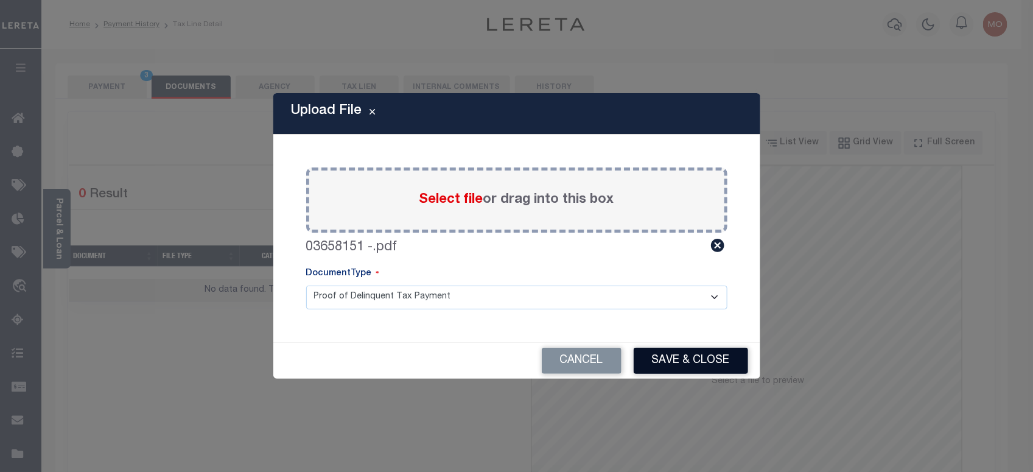
click at [694, 362] on button "Save & Close" at bounding box center [691, 361] width 114 height 26
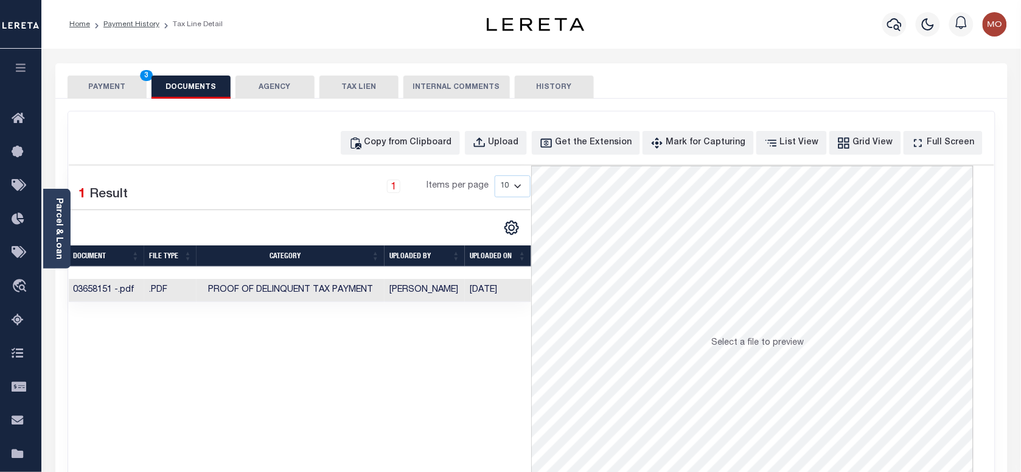
click at [107, 91] on button "PAYMENT 3" at bounding box center [107, 86] width 79 height 23
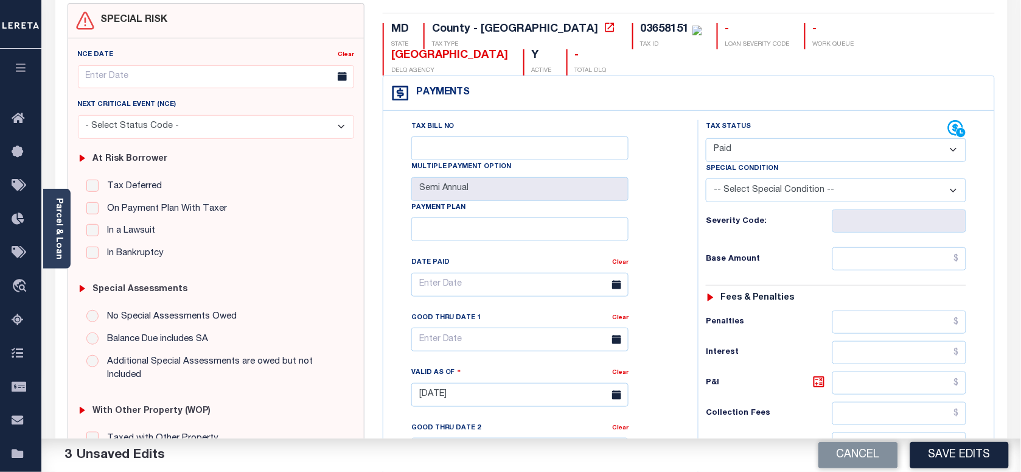
scroll to position [304, 0]
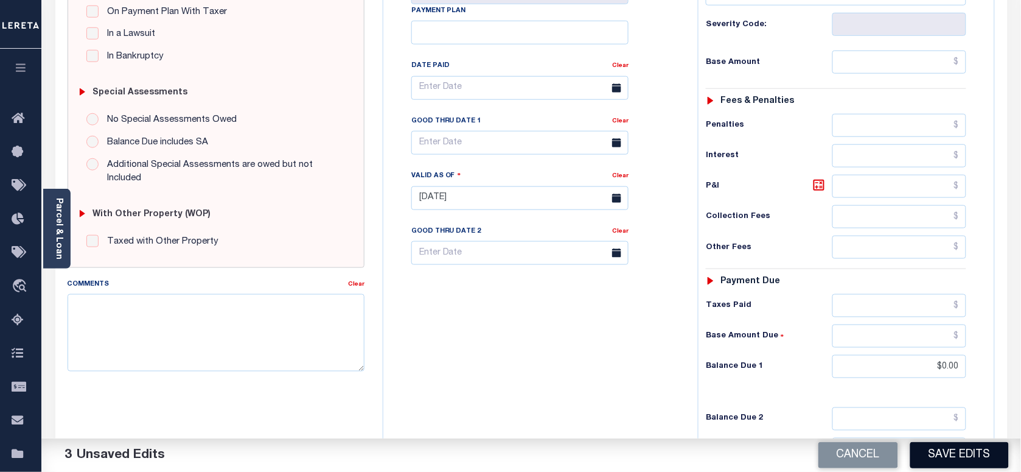
click at [940, 453] on button "Save Edits" at bounding box center [960, 455] width 99 height 26
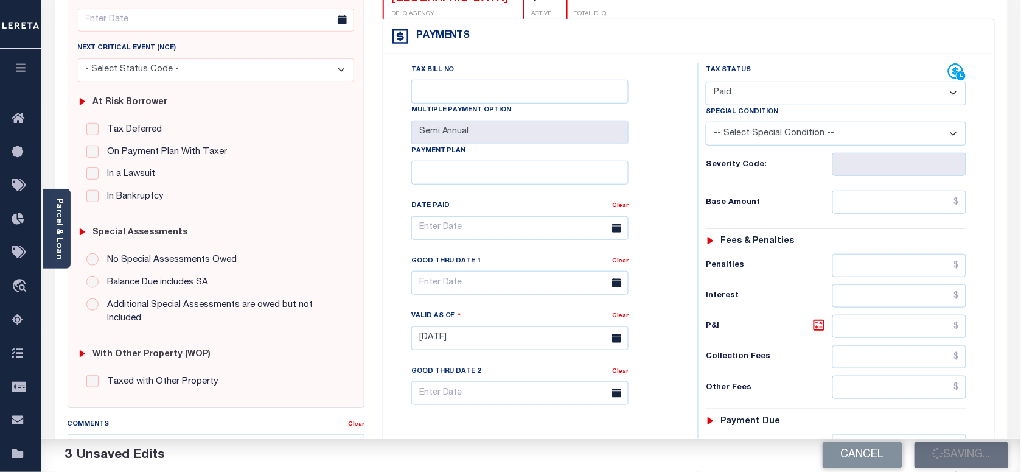
scroll to position [152, 0]
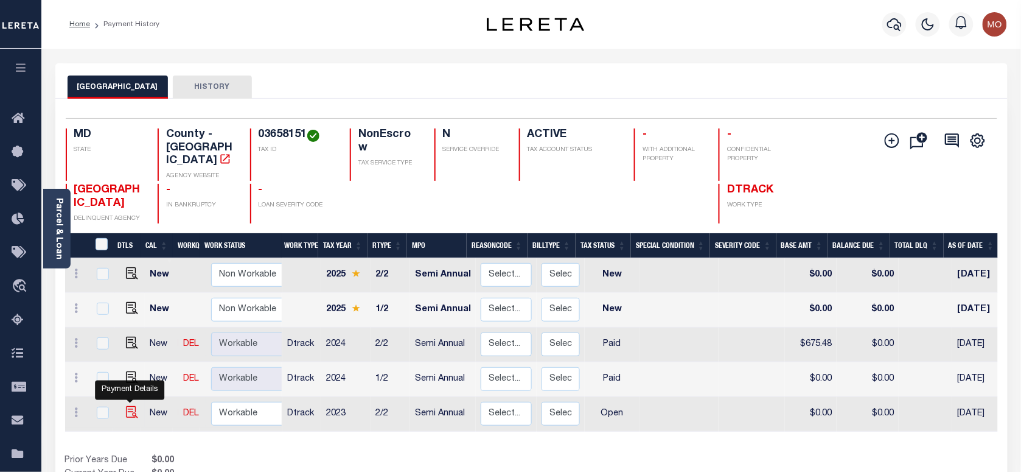
click at [128, 406] on img "" at bounding box center [132, 412] width 12 height 12
checkbox input "true"
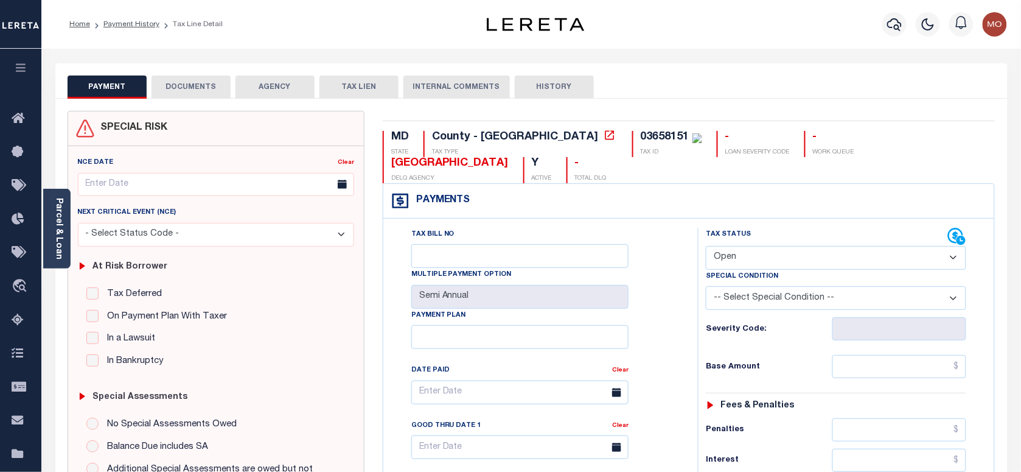
drag, startPoint x: 788, startPoint y: 257, endPoint x: 789, endPoint y: 266, distance: 8.6
click at [788, 257] on select "- Select Status Code - Open Due/Unpaid Paid Incomplete No Tax Due Internal Refu…" at bounding box center [836, 258] width 260 height 24
select select "PYD"
click at [706, 247] on select "- Select Status Code - Open Due/Unpaid Paid Incomplete No Tax Due Internal Refu…" at bounding box center [836, 258] width 260 height 24
type input "[DATE]"
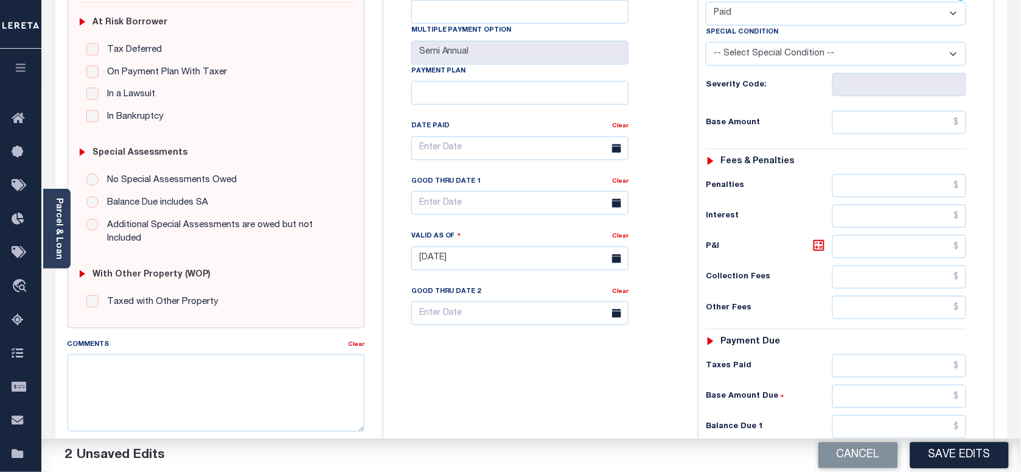
scroll to position [304, 0]
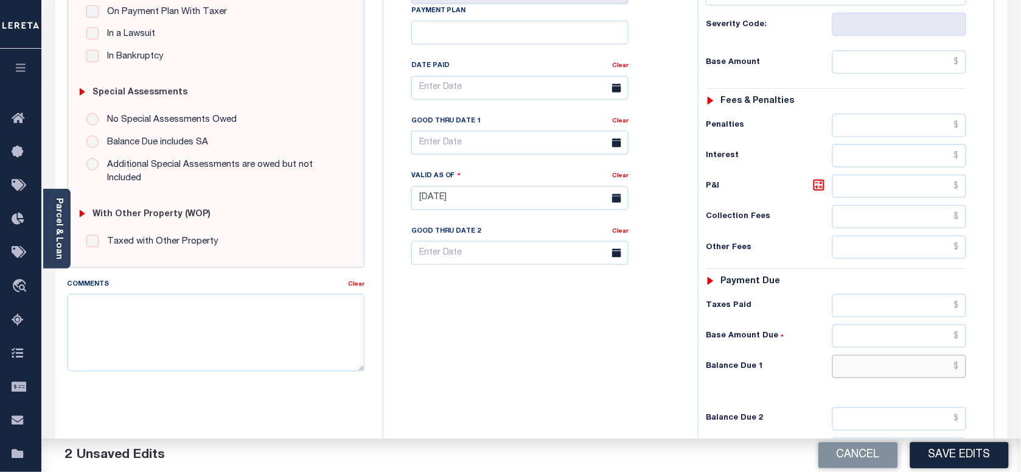
drag, startPoint x: 881, startPoint y: 372, endPoint x: 872, endPoint y: 375, distance: 9.4
click at [881, 372] on input "text" at bounding box center [900, 366] width 135 height 23
type input "$0.00"
click at [223, 339] on textarea "Comments" at bounding box center [216, 332] width 297 height 77
paste textarea "03658151"
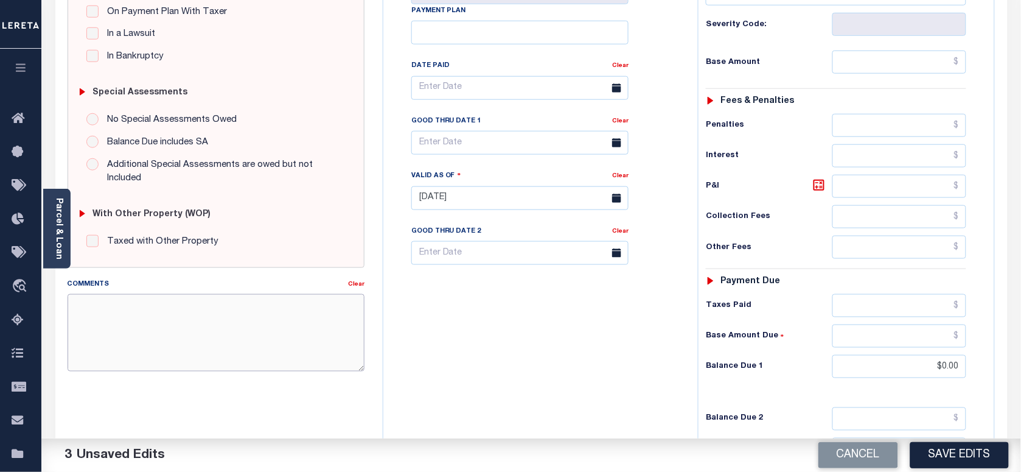
type textarea "03658151"
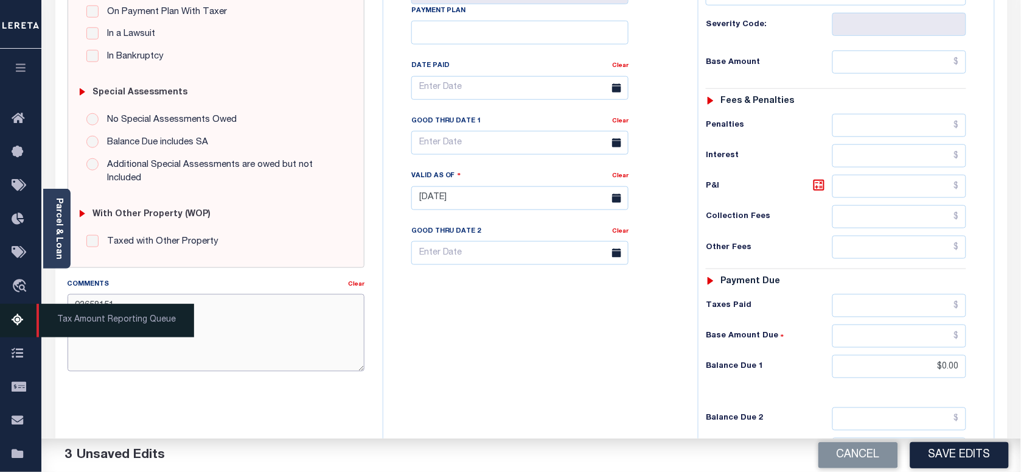
drag, startPoint x: 141, startPoint y: 308, endPoint x: 12, endPoint y: 306, distance: 129.1
click at [12, 306] on div "Home Payment History Tax Line Detail Profile Sign out" at bounding box center [510, 156] width 1021 height 920
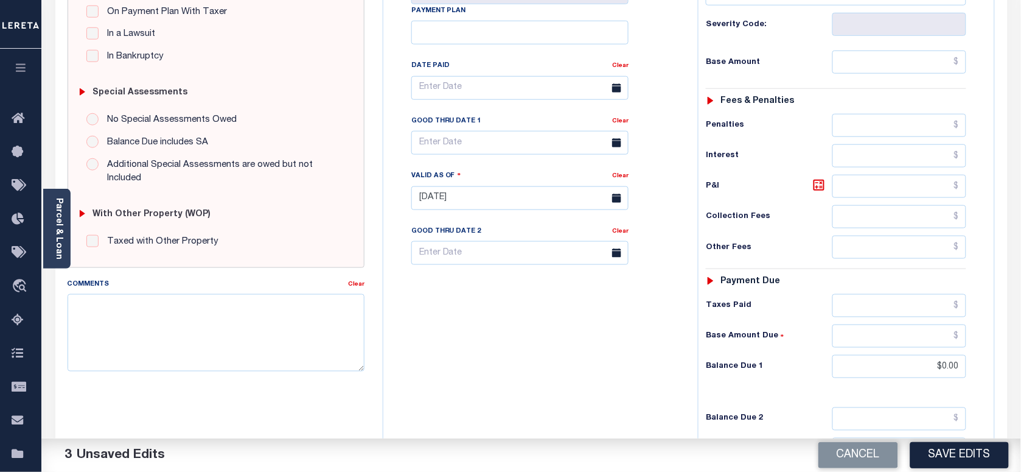
click at [473, 349] on div "Tax Bill No Multiple Payment Option Semi Annual Payment Plan Clear" at bounding box center [537, 191] width 302 height 537
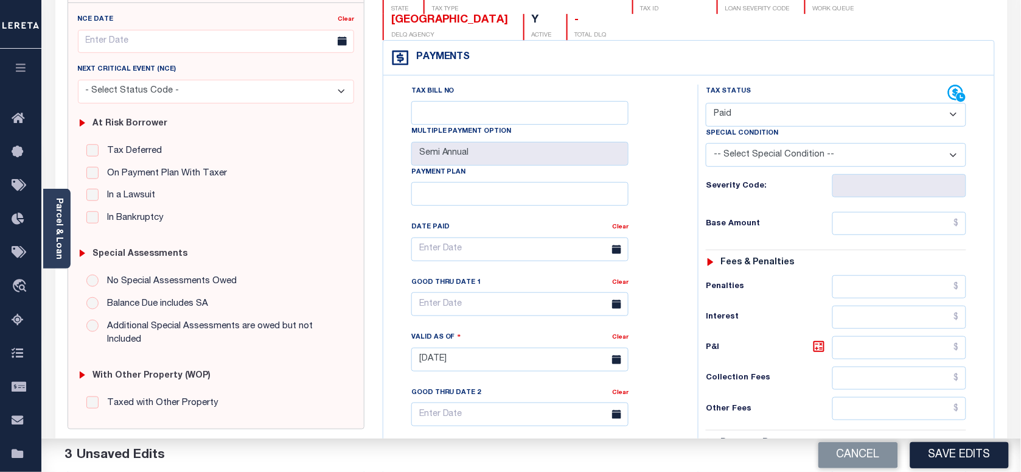
scroll to position [0, 0]
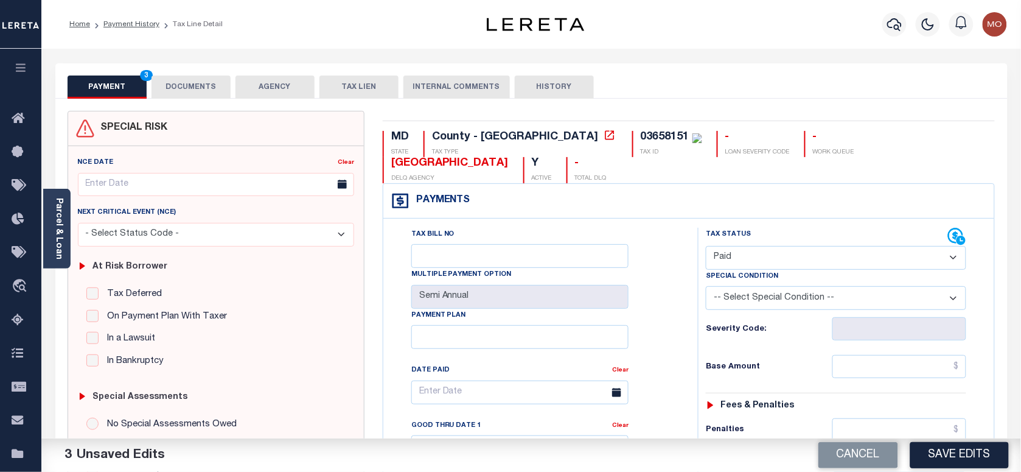
click at [201, 85] on button "DOCUMENTS" at bounding box center [191, 86] width 79 height 23
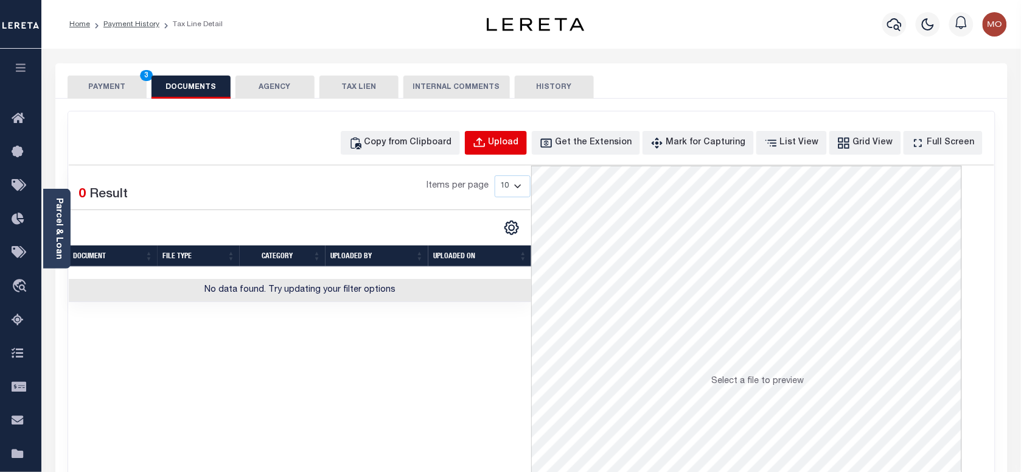
click at [511, 132] on button "Upload" at bounding box center [496, 143] width 62 height 24
select select "POP"
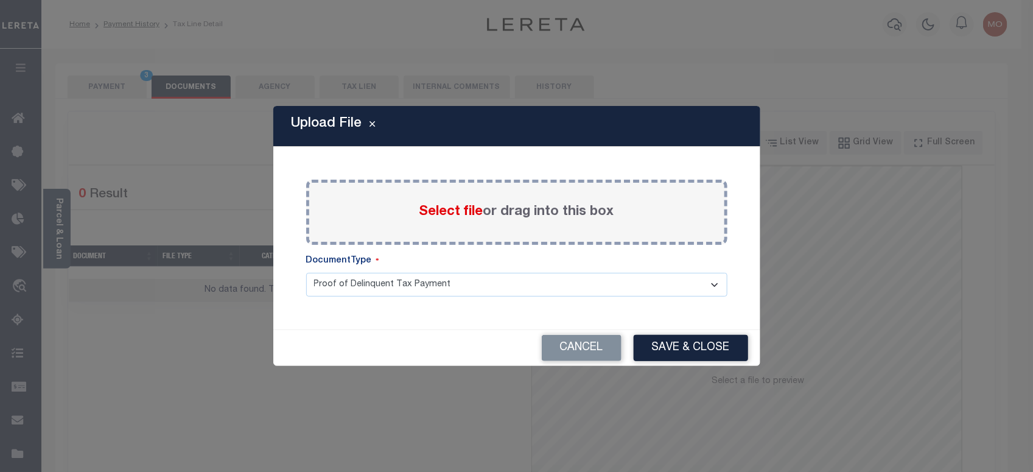
click at [438, 208] on span "Select file" at bounding box center [451, 211] width 64 height 13
click at [0, 0] on input "Select file or drag into this box" at bounding box center [0, 0] width 0 height 0
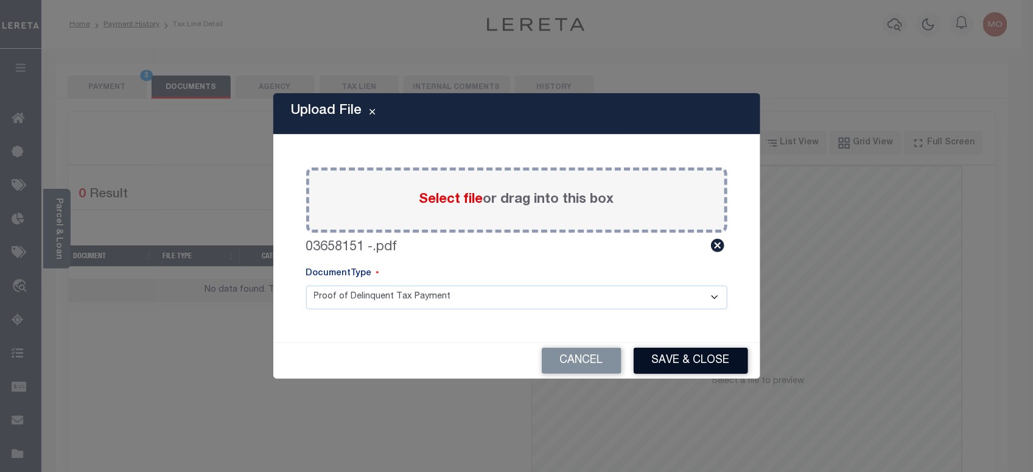
click at [685, 362] on button "Save & Close" at bounding box center [691, 361] width 114 height 26
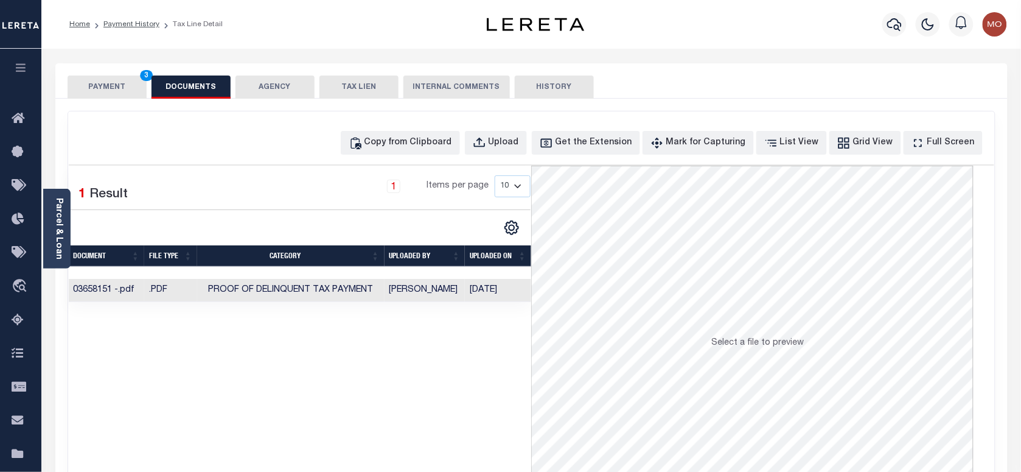
click at [108, 85] on button "PAYMENT 3" at bounding box center [107, 86] width 79 height 23
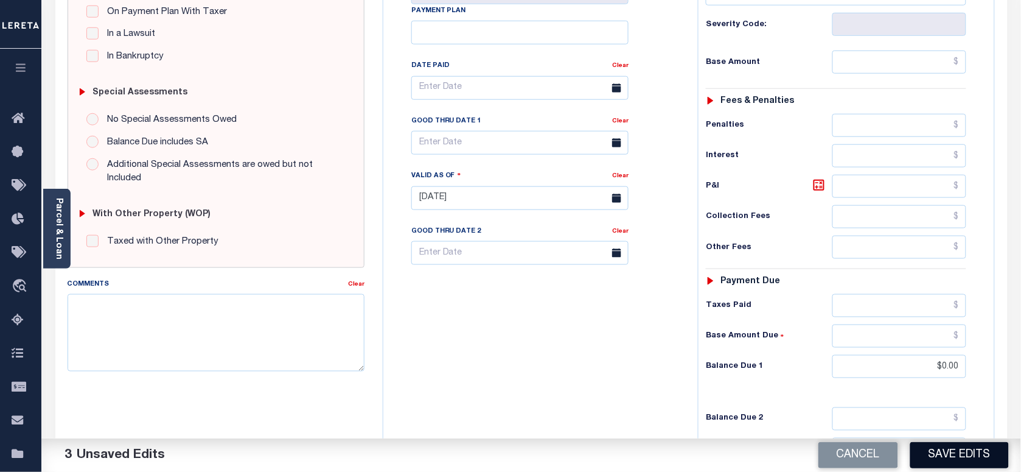
click at [968, 452] on button "Save Edits" at bounding box center [960, 455] width 99 height 26
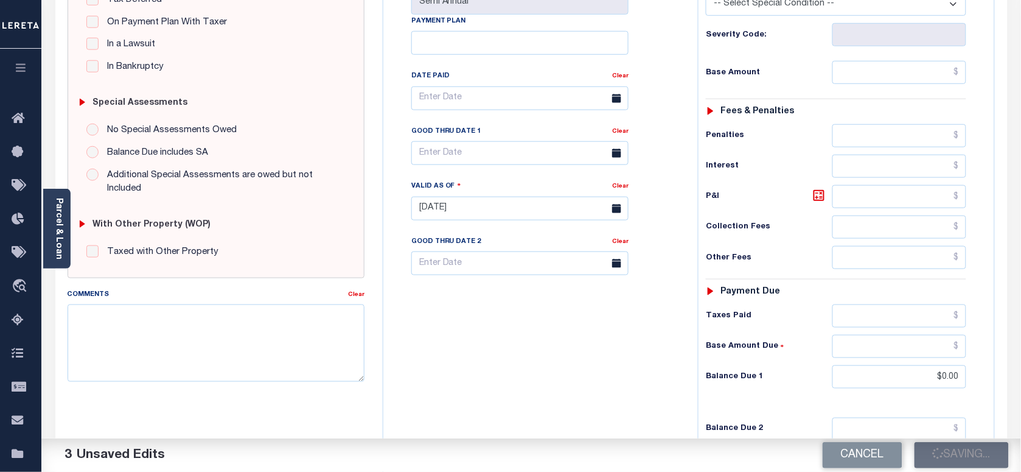
scroll to position [228, 0]
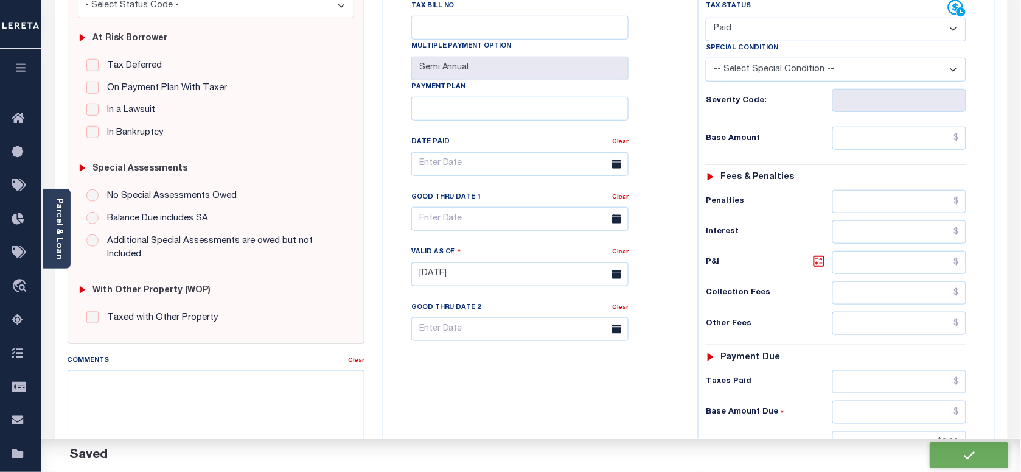
checkbox input "false"
type input "$0"
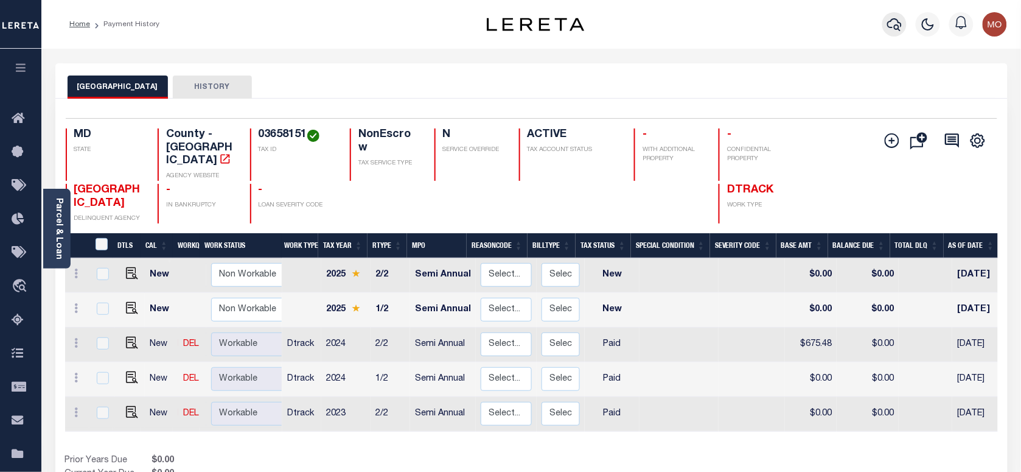
click at [898, 22] on icon "button" at bounding box center [894, 24] width 15 height 13
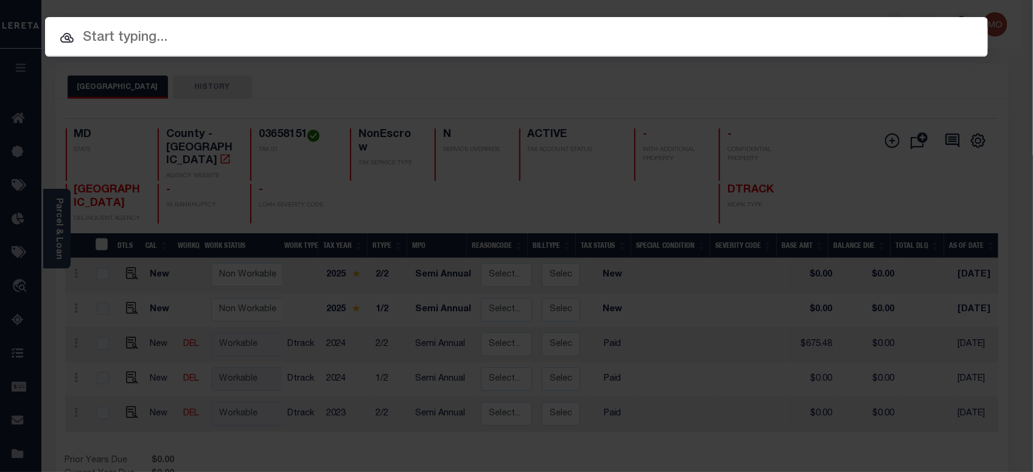
click at [221, 32] on input "text" at bounding box center [516, 37] width 943 height 21
paste input "275890377"
type input "275890377"
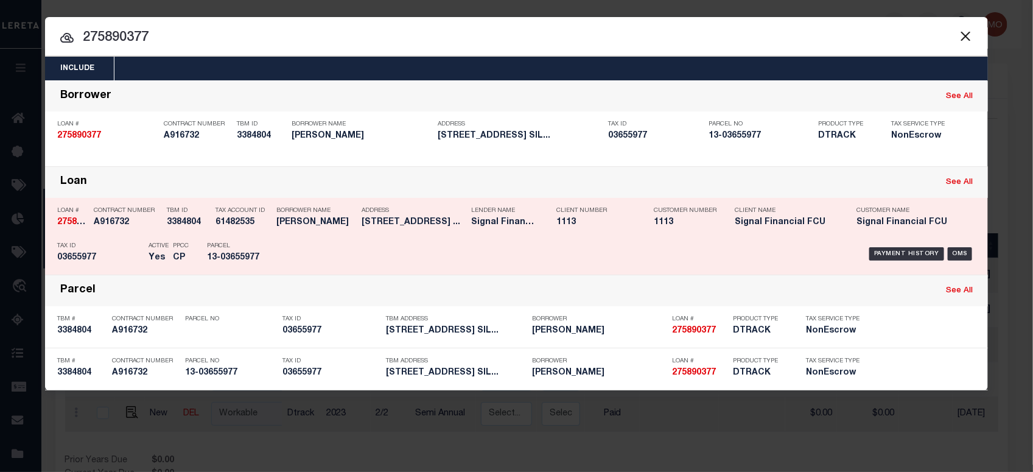
click at [181, 257] on h5 "CP" at bounding box center [181, 258] width 16 height 10
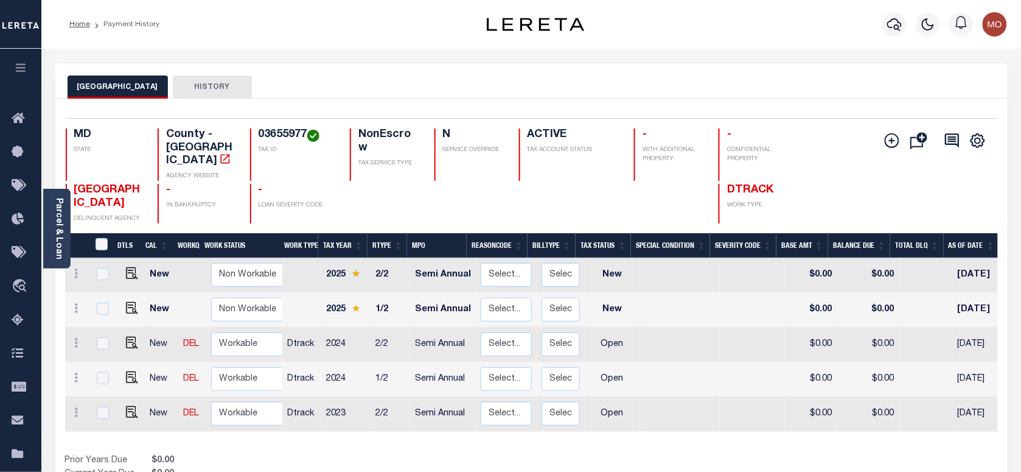
click at [282, 135] on h4 "03655977" at bounding box center [297, 134] width 77 height 13
copy h4 "03655977"
click at [127, 337] on img "" at bounding box center [132, 343] width 12 height 12
checkbox input "true"
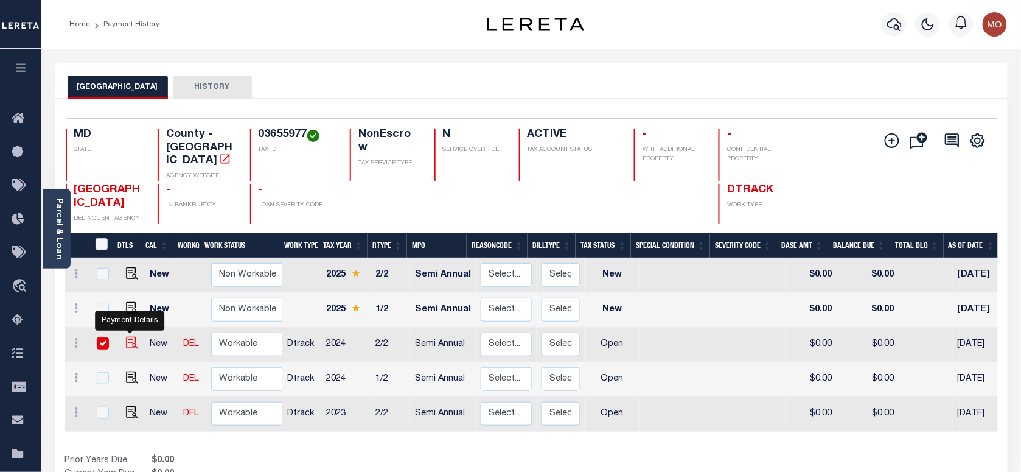
checkbox input "true"
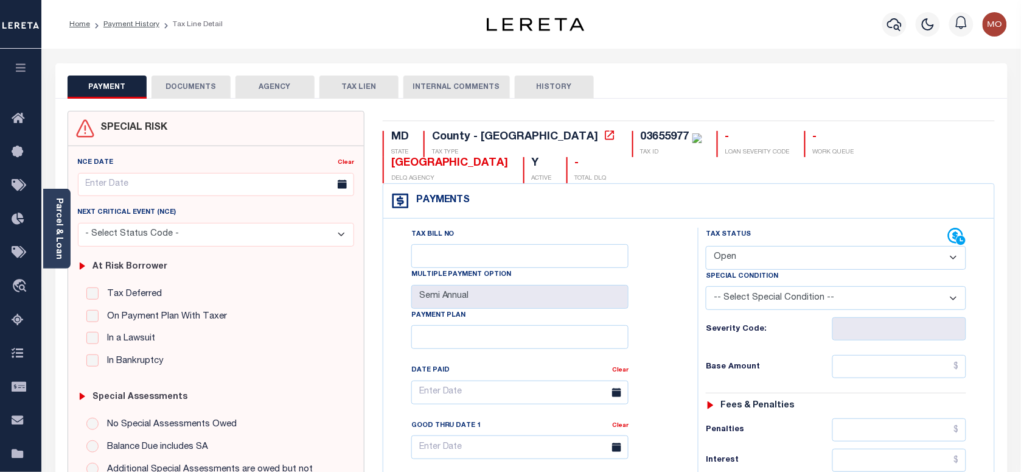
click at [777, 260] on select "- Select Status Code - Open Due/Unpaid Paid Incomplete No Tax Due Internal Refu…" at bounding box center [836, 258] width 260 height 24
select select "PYD"
click at [706, 247] on select "- Select Status Code - Open Due/Unpaid Paid Incomplete No Tax Due Internal Refu…" at bounding box center [836, 258] width 260 height 24
type input "[DATE]"
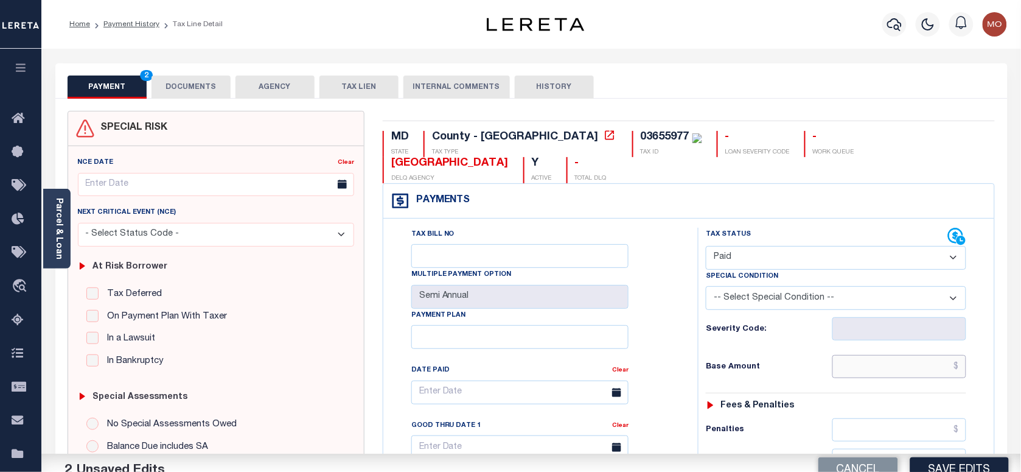
click at [870, 366] on input "text" at bounding box center [900, 366] width 135 height 23
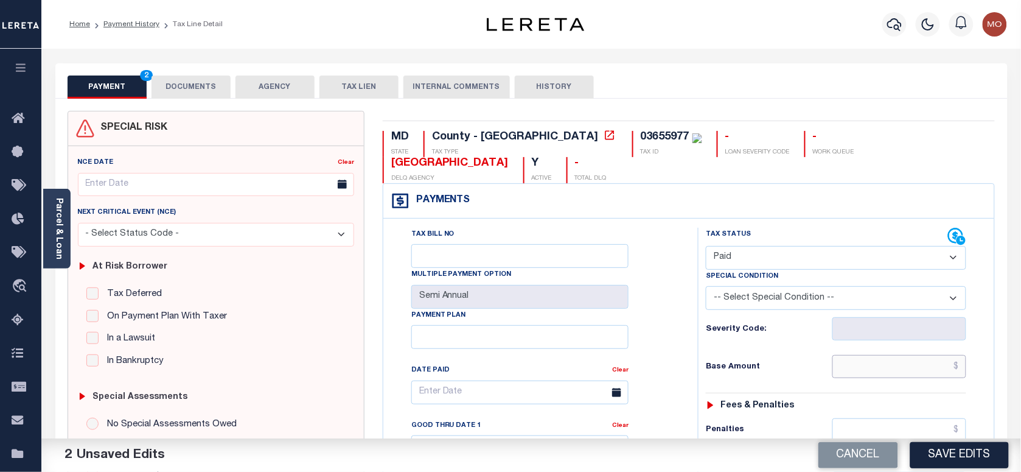
paste input "346"
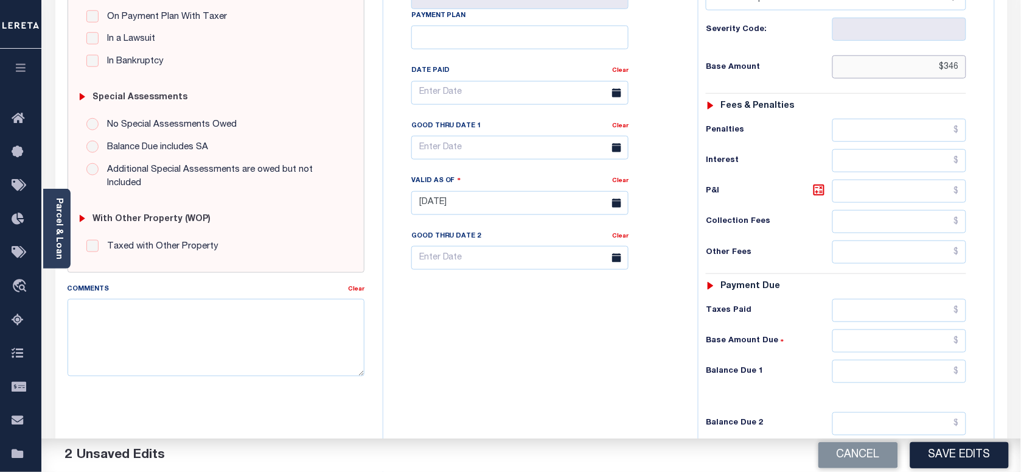
scroll to position [304, 0]
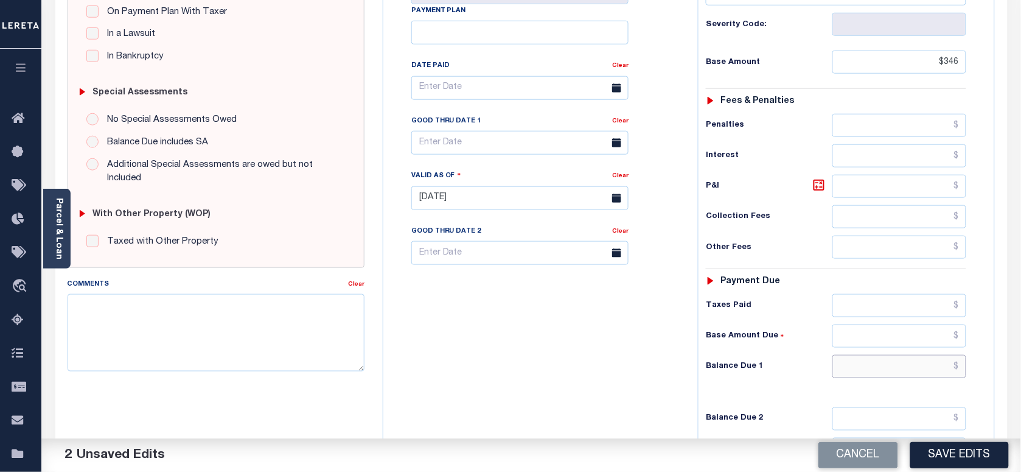
type input "$346.00"
click at [878, 367] on input "text" at bounding box center [900, 366] width 135 height 23
type input "$0.00"
click at [484, 337] on div "Tax Bill No Multiple Payment Option Semi Annual Payment Plan Clear" at bounding box center [537, 191] width 302 height 537
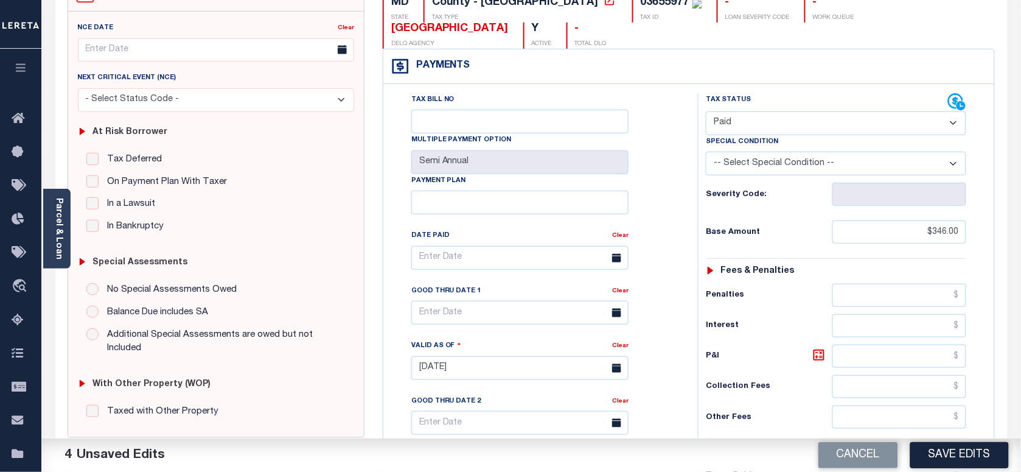
scroll to position [0, 0]
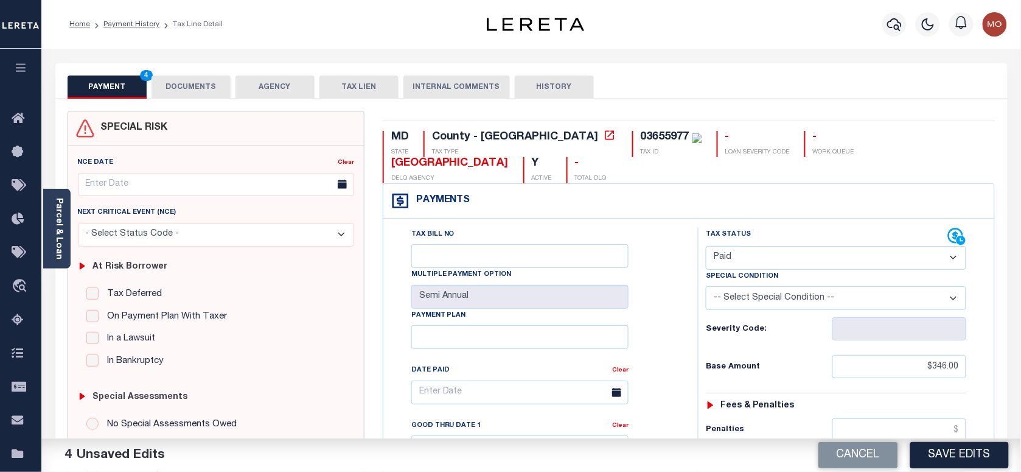
copy div "03655977"
click at [190, 88] on button "DOCUMENTS" at bounding box center [191, 86] width 79 height 23
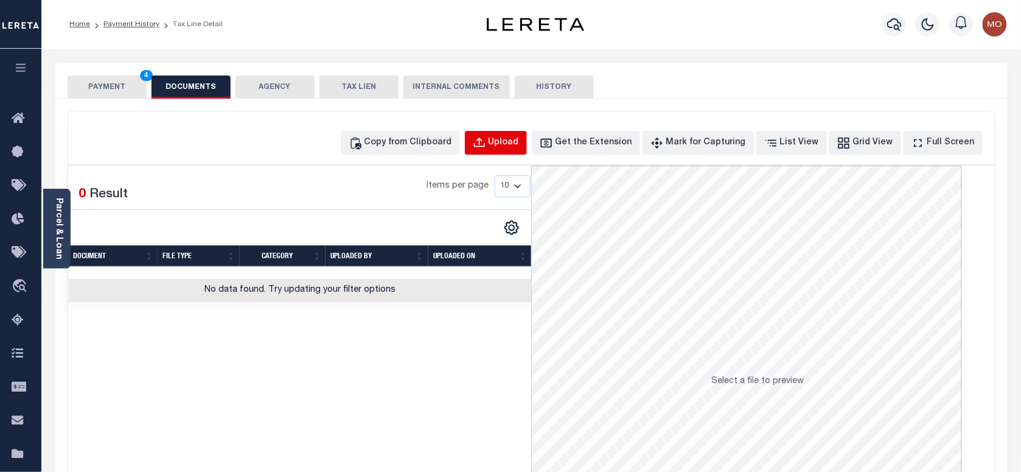
click at [516, 132] on button "Upload" at bounding box center [496, 143] width 62 height 24
select select "POP"
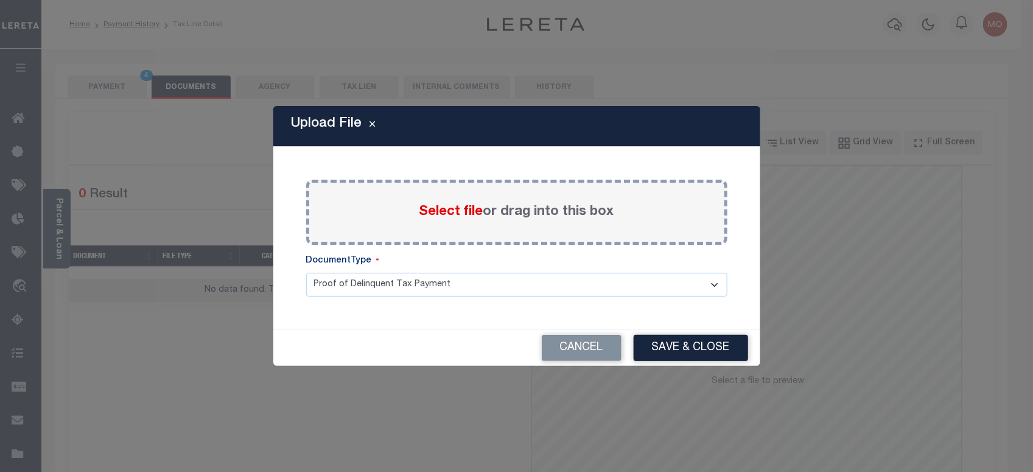
click at [433, 213] on span "Select file" at bounding box center [451, 211] width 64 height 13
click at [0, 0] on input "Select file or drag into this box" at bounding box center [0, 0] width 0 height 0
click at [431, 212] on span "Select file" at bounding box center [451, 211] width 64 height 13
click at [0, 0] on input "Select file or drag into this box" at bounding box center [0, 0] width 0 height 0
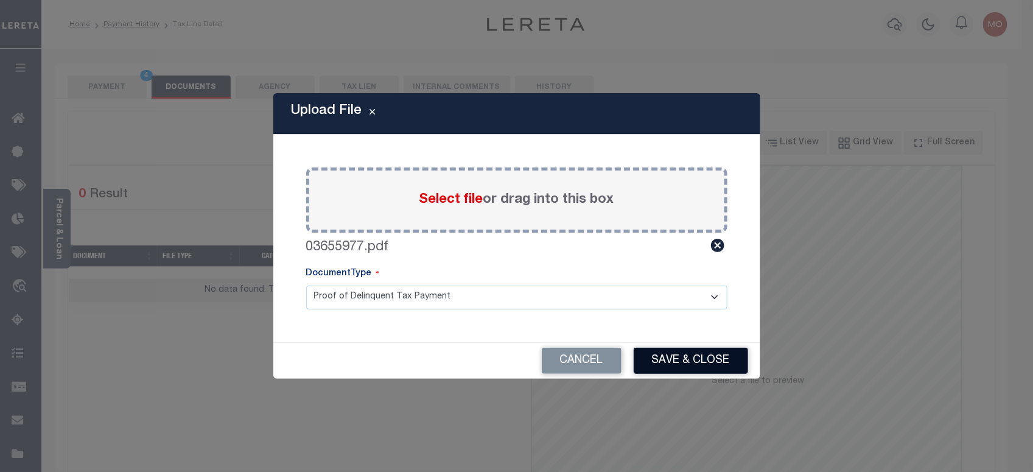
click at [688, 357] on button "Save & Close" at bounding box center [691, 361] width 114 height 26
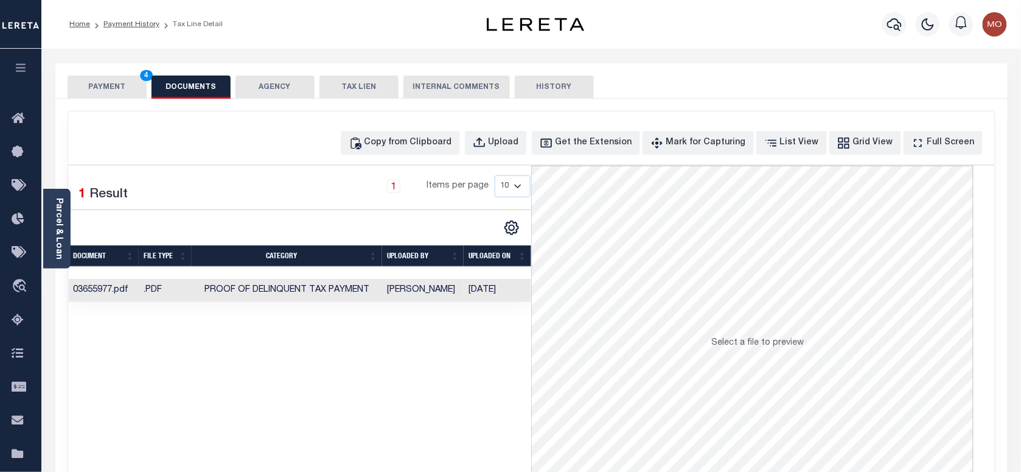
click at [119, 82] on button "PAYMENT 4" at bounding box center [107, 86] width 79 height 23
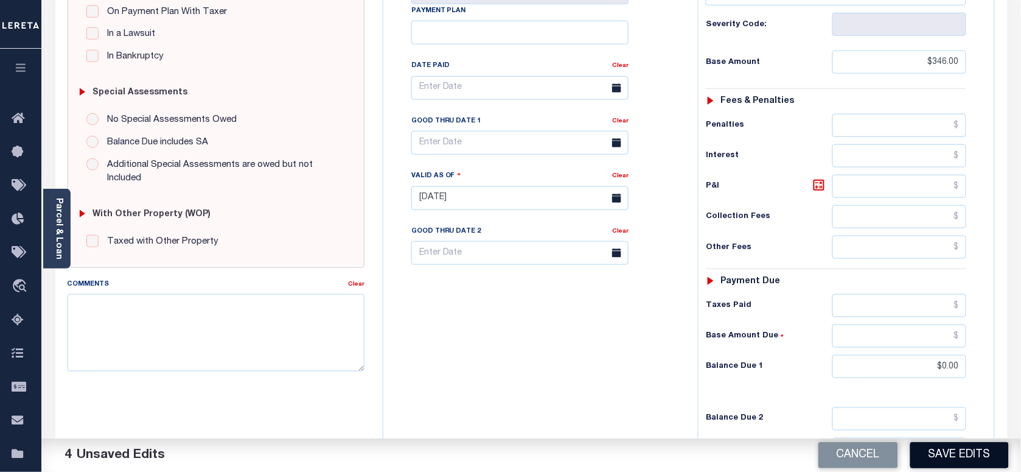
click at [926, 455] on button "Save Edits" at bounding box center [960, 455] width 99 height 26
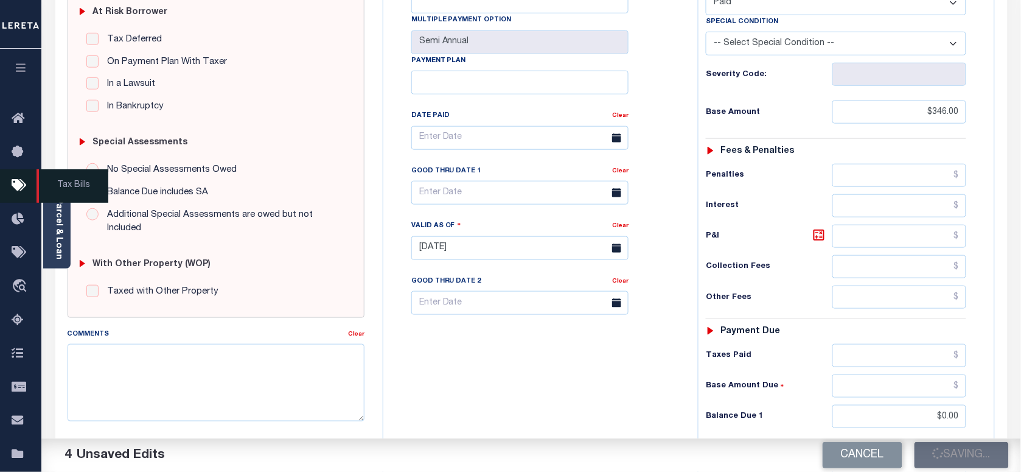
scroll to position [228, 0]
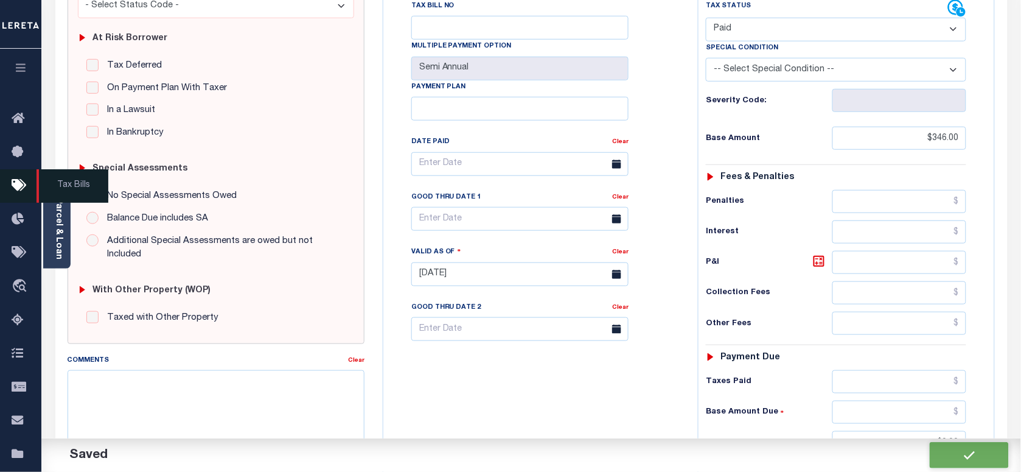
checkbox input "false"
type input "$346"
type input "$0"
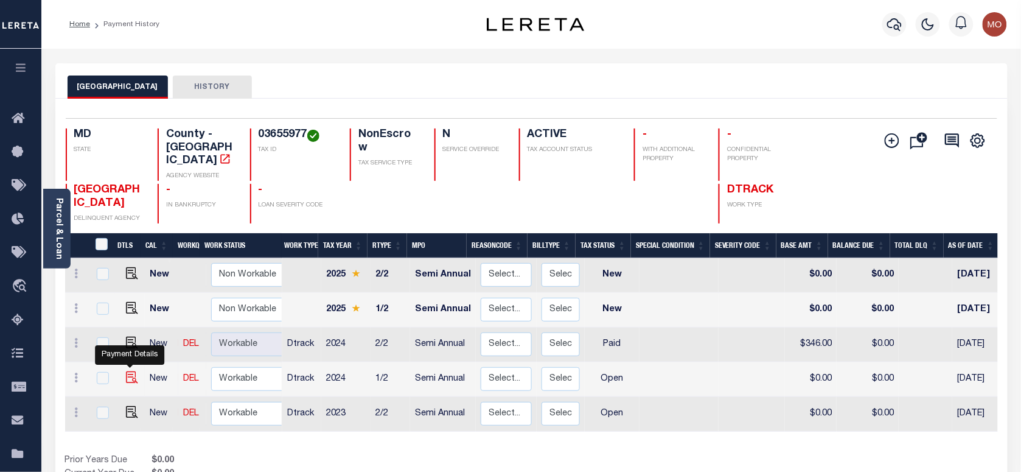
click at [126, 371] on img "" at bounding box center [132, 377] width 12 height 12
checkbox input "true"
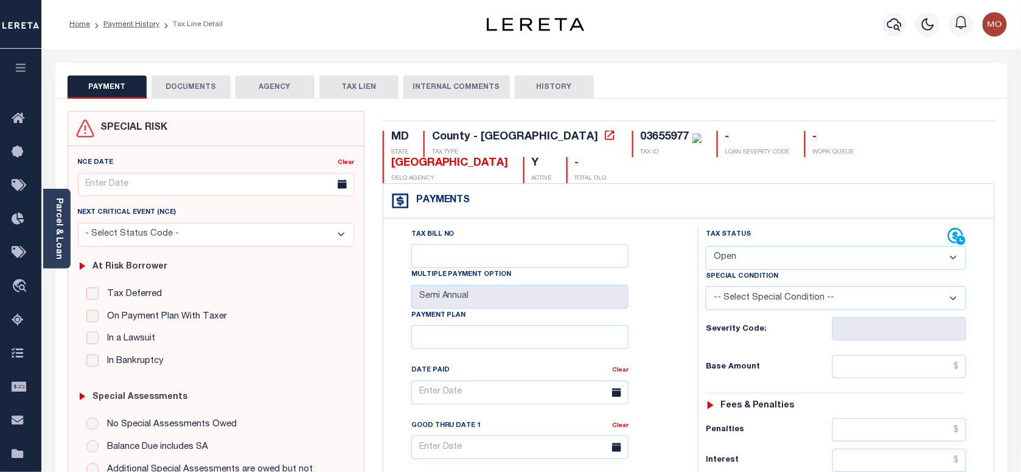
click at [752, 262] on select "- Select Status Code - Open Due/Unpaid Paid Incomplete No Tax Due Internal Refu…" at bounding box center [836, 258] width 260 height 24
select select "PYD"
click at [706, 247] on select "- Select Status Code - Open Due/Unpaid Paid Incomplete No Tax Due Internal Refu…" at bounding box center [836, 258] width 260 height 24
type input "[DATE]"
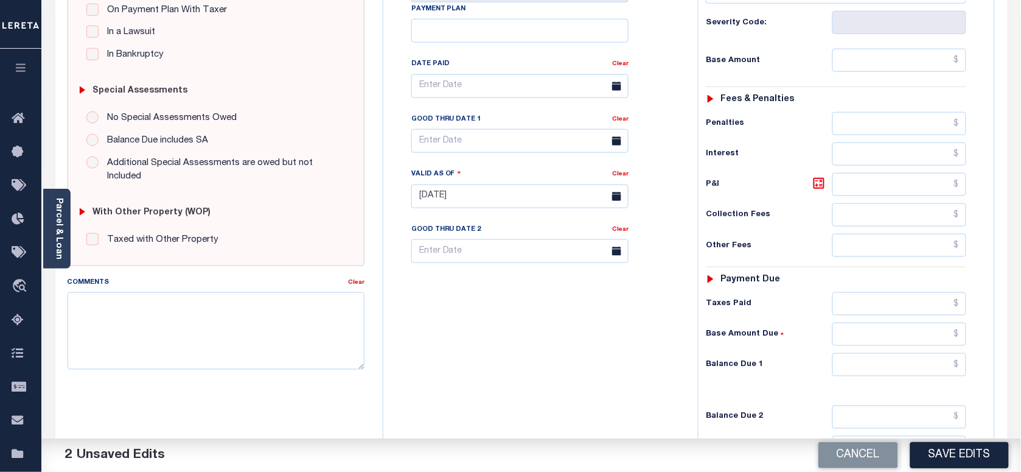
scroll to position [380, 0]
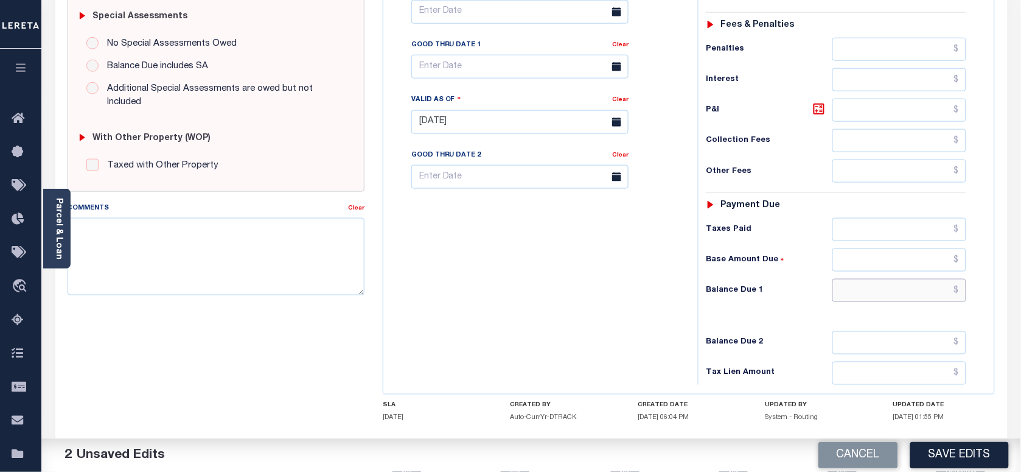
click at [887, 301] on input "text" at bounding box center [900, 290] width 135 height 23
type input "$0.00"
click at [564, 323] on div "Tax Bill No Multiple Payment Option Semi Annual Payment Plan Clear" at bounding box center [537, 115] width 302 height 537
click at [307, 246] on textarea "Comments" at bounding box center [216, 256] width 297 height 77
paste textarea "Refer 2024 2/2 year for doc"
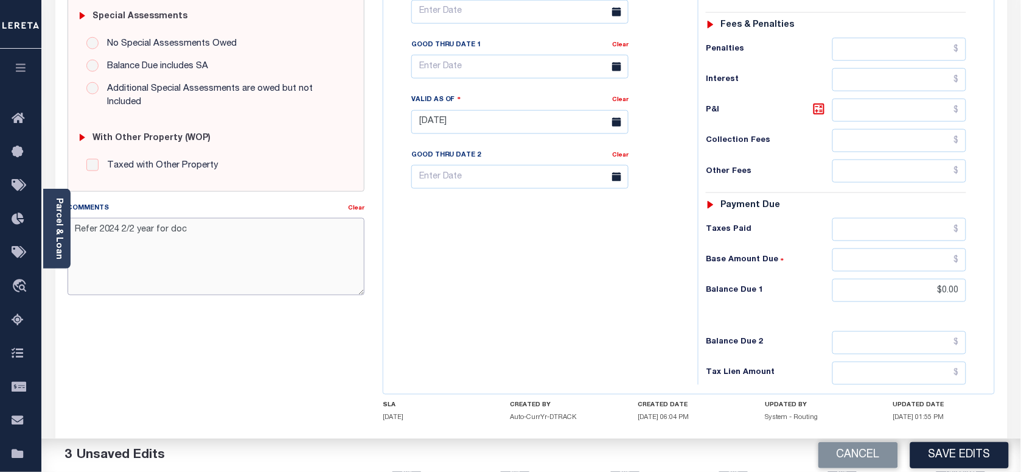
type textarea "Refer 2024 2/2 year for doc"
click at [407, 259] on div "Tax Bill No Multiple Payment Option Semi Annual Payment Plan Clear" at bounding box center [537, 115] width 302 height 537
click at [982, 461] on button "Save Edits" at bounding box center [960, 455] width 99 height 26
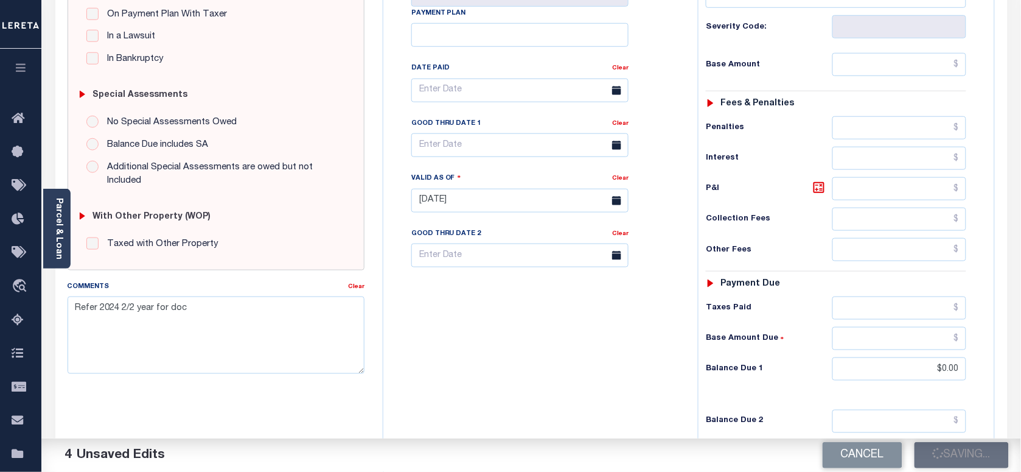
scroll to position [228, 0]
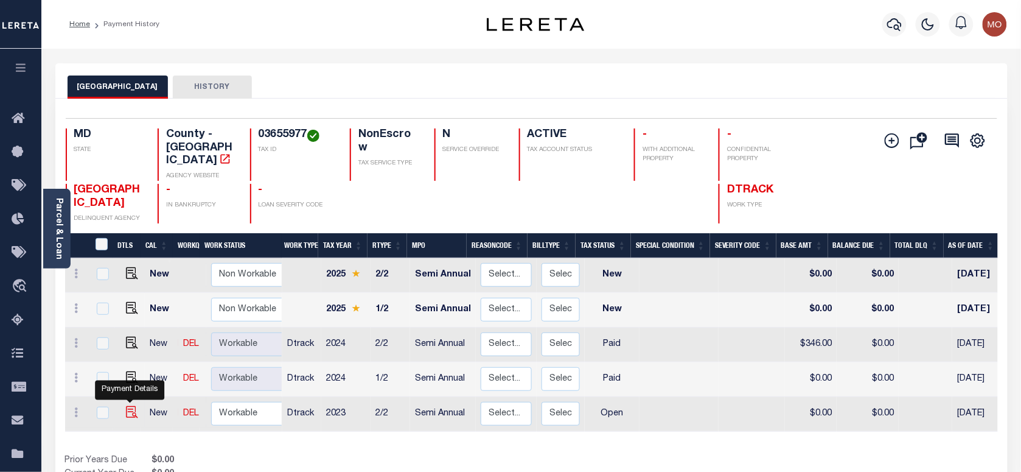
click at [127, 406] on img "" at bounding box center [132, 412] width 12 height 12
checkbox input "true"
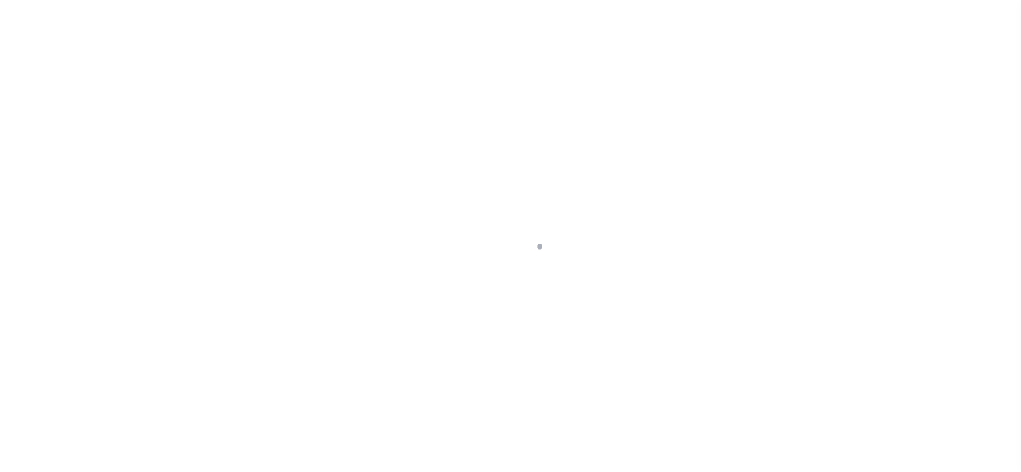
checkbox input "false"
type input "Semi Annual"
type input "10/25/2024"
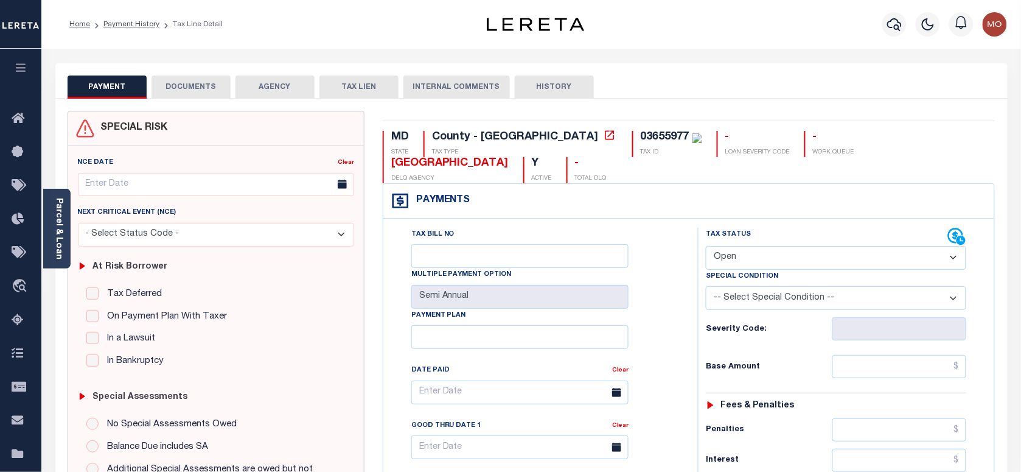
click at [768, 260] on select "- Select Status Code - Open Due/Unpaid Paid Incomplete No Tax Due Internal Refu…" at bounding box center [836, 258] width 260 height 24
select select "PYD"
click at [706, 247] on select "- Select Status Code - Open Due/Unpaid Paid Incomplete No Tax Due Internal Refu…" at bounding box center [836, 258] width 260 height 24
type input "10/06/2025"
click at [706, 320] on div "Severity Code:" at bounding box center [836, 328] width 260 height 23
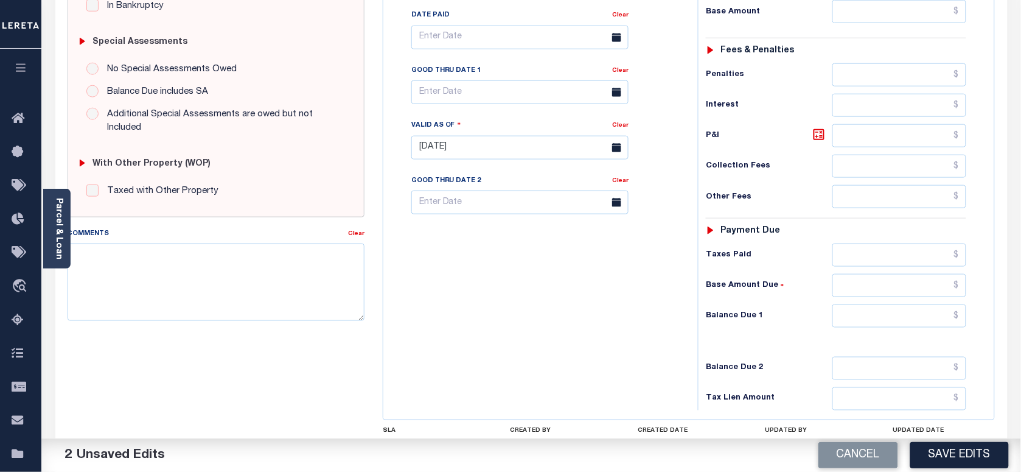
scroll to position [456, 0]
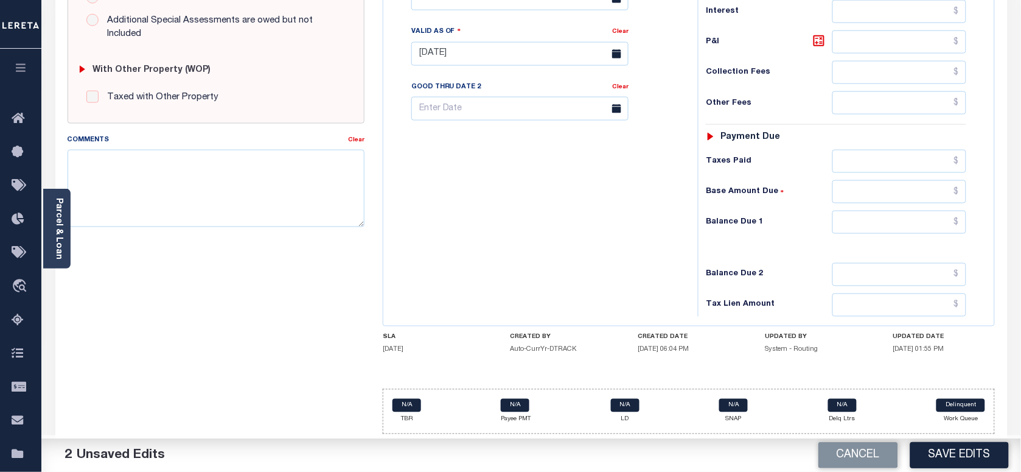
click at [865, 236] on div "Tax Status Status - Select Status Code -" at bounding box center [840, 47] width 284 height 537
click at [863, 224] on input "text" at bounding box center [900, 222] width 135 height 23
type input "$0.00"
paste textarea "Refer 2024 2/2 year for doc"
click at [219, 196] on textarea "Comments" at bounding box center [216, 188] width 297 height 77
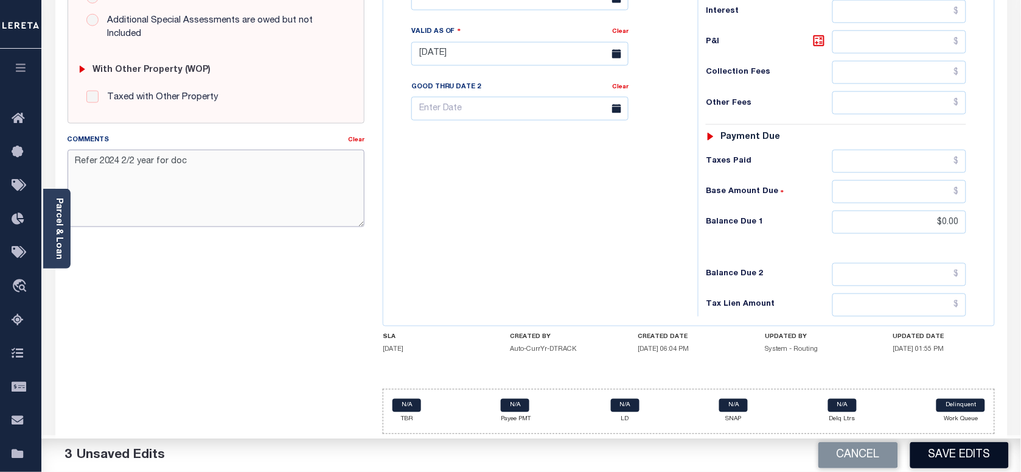
type textarea "Refer 2024 2/2 year for doc"
click at [948, 447] on button "Save Edits" at bounding box center [960, 455] width 99 height 26
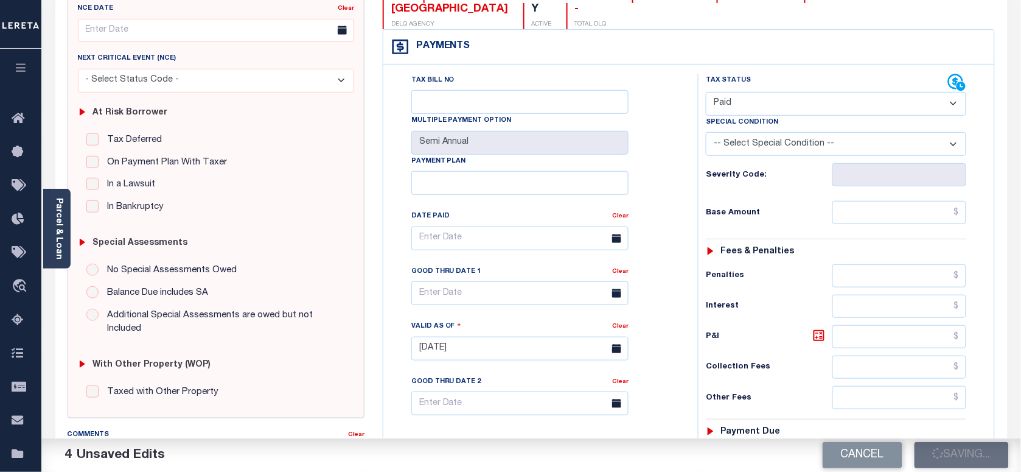
scroll to position [152, 0]
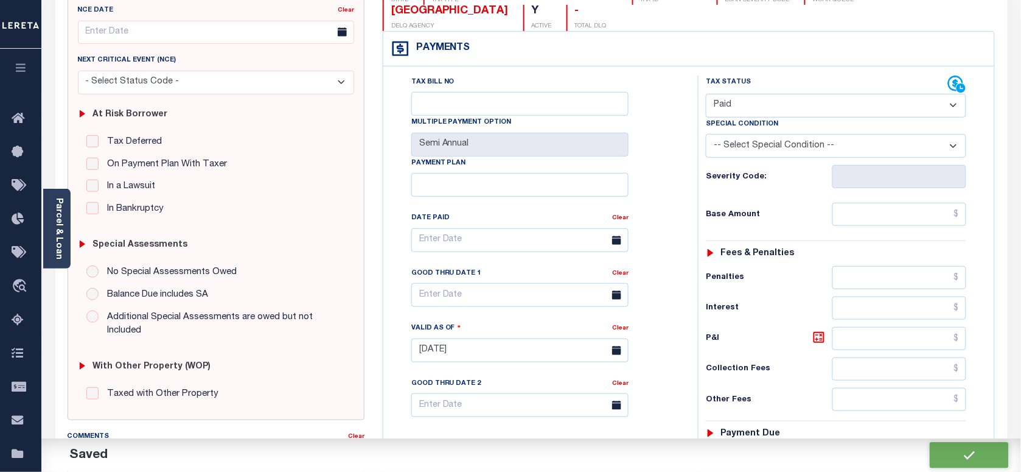
checkbox input "false"
type input "$0"
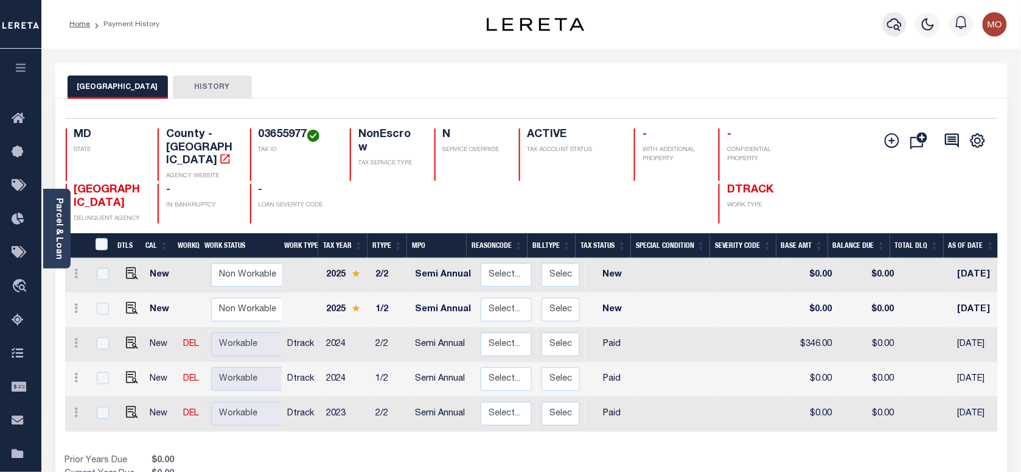
click at [895, 20] on icon "button" at bounding box center [894, 24] width 15 height 15
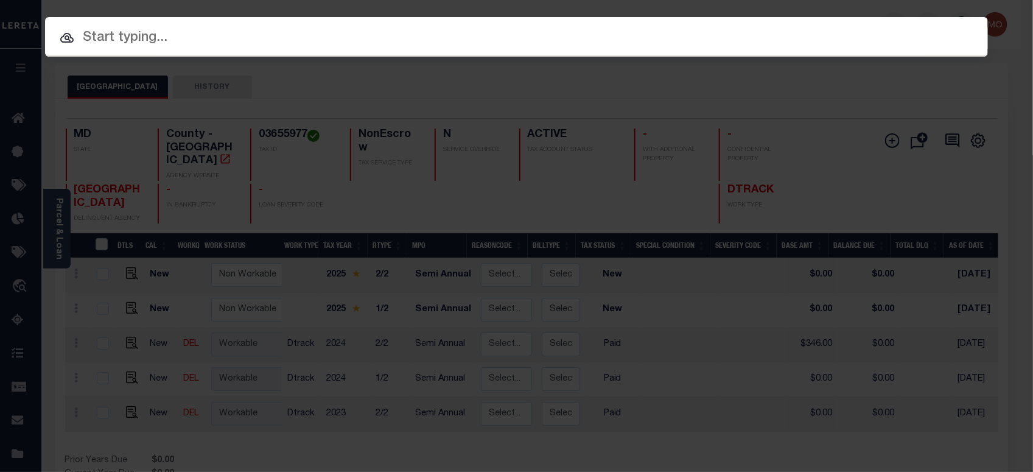
paste input "275885534"
click at [248, 37] on input "text" at bounding box center [516, 37] width 943 height 21
type input "275885534"
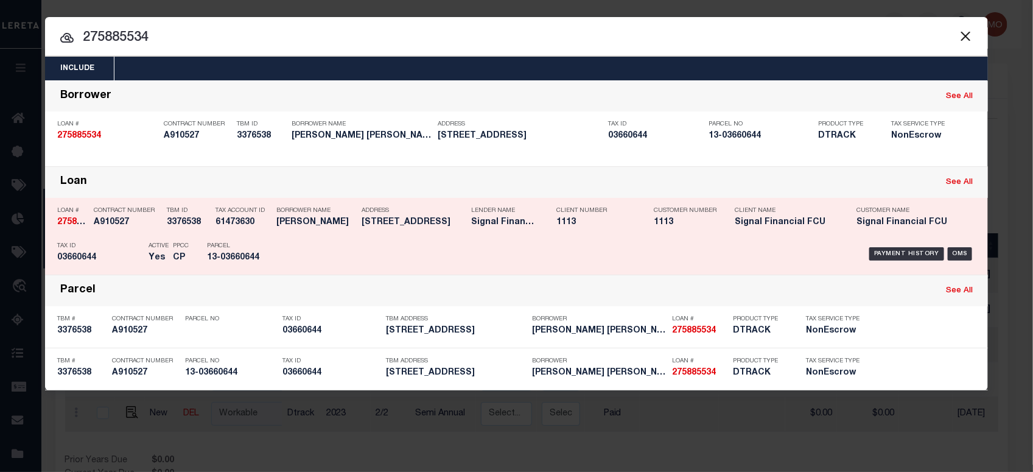
click at [208, 236] on div "Parcel 13-03660644" at bounding box center [234, 253] width 55 height 35
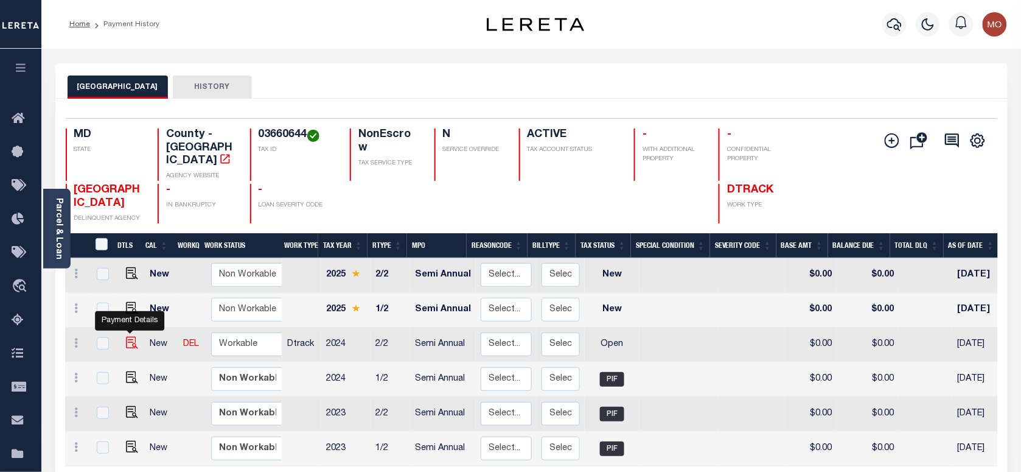
click at [129, 337] on img "" at bounding box center [132, 343] width 12 height 12
checkbox input "true"
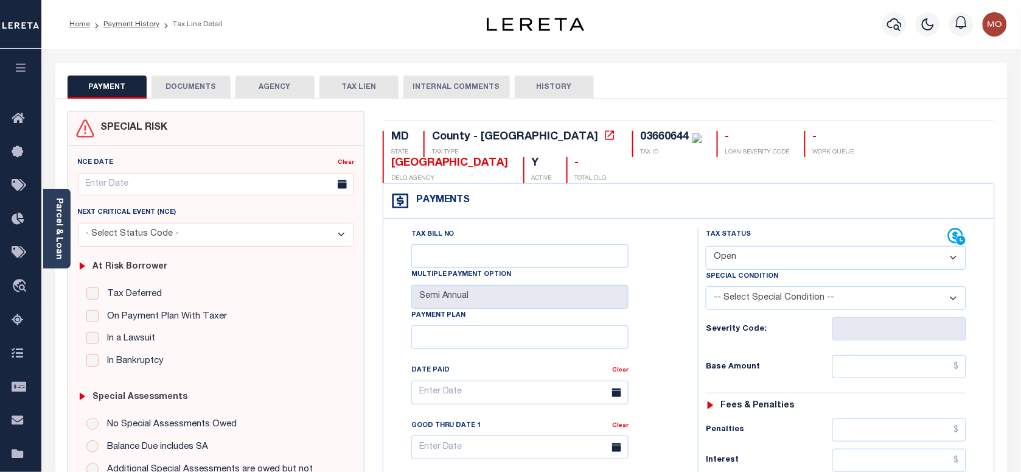
click at [641, 134] on div "03660644" at bounding box center [665, 136] width 49 height 11
click at [641, 133] on div "03660644" at bounding box center [665, 136] width 49 height 11
copy div "03660644"
click at [773, 254] on select "- Select Status Code - Open Due/Unpaid Paid Incomplete No Tax Due Internal Refu…" at bounding box center [836, 258] width 260 height 24
select select "PYD"
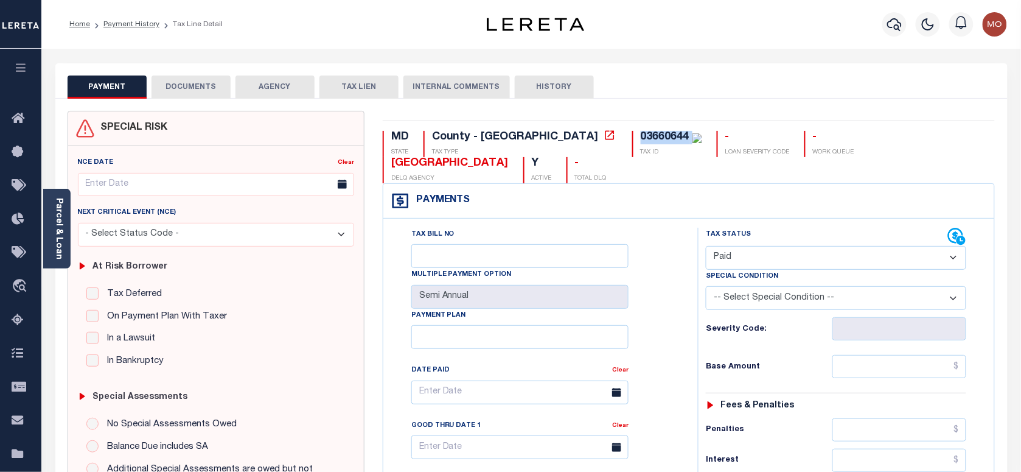
click at [706, 247] on select "- Select Status Code - Open Due/Unpaid Paid Incomplete No Tax Due Internal Refu…" at bounding box center [836, 258] width 260 height 24
type input "[DATE]"
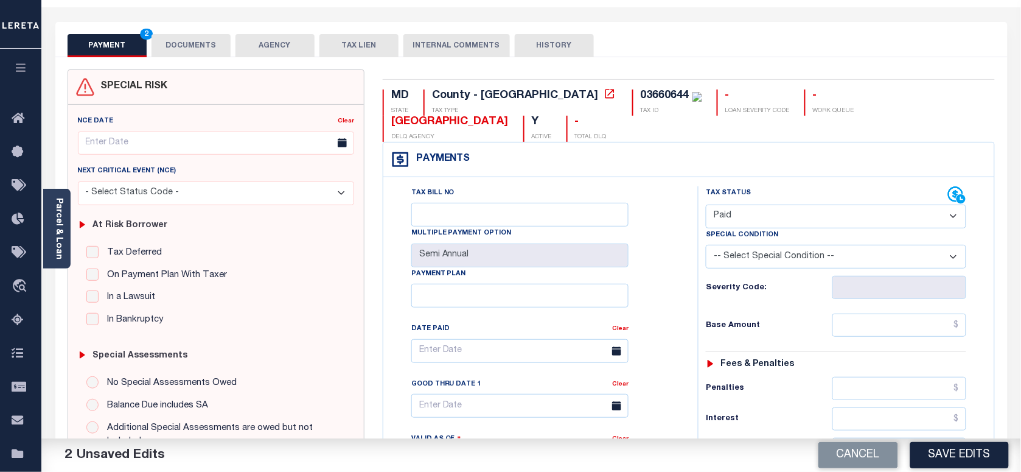
scroll to position [304, 0]
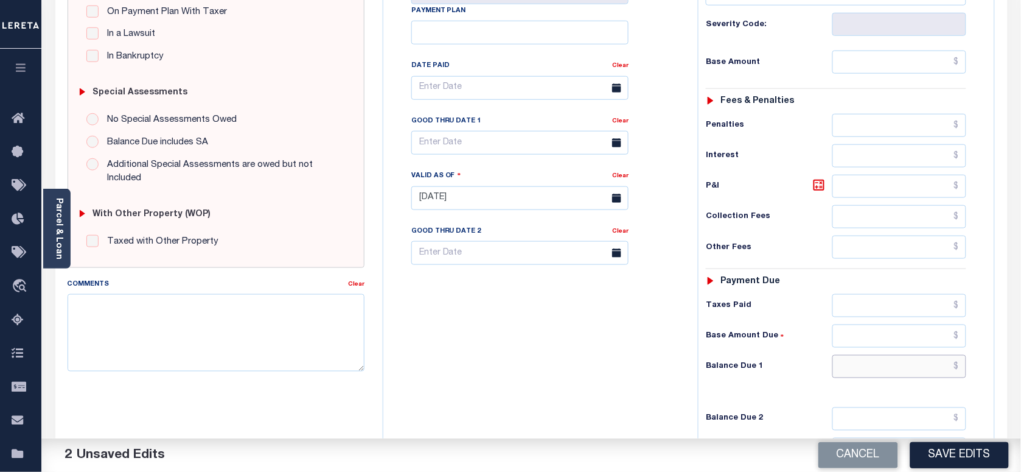
click at [861, 369] on input "text" at bounding box center [900, 366] width 135 height 23
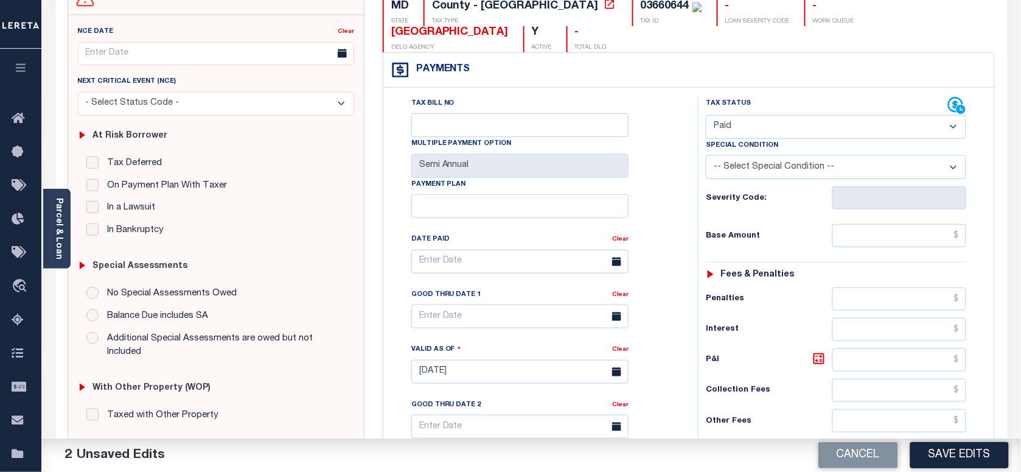
scroll to position [0, 0]
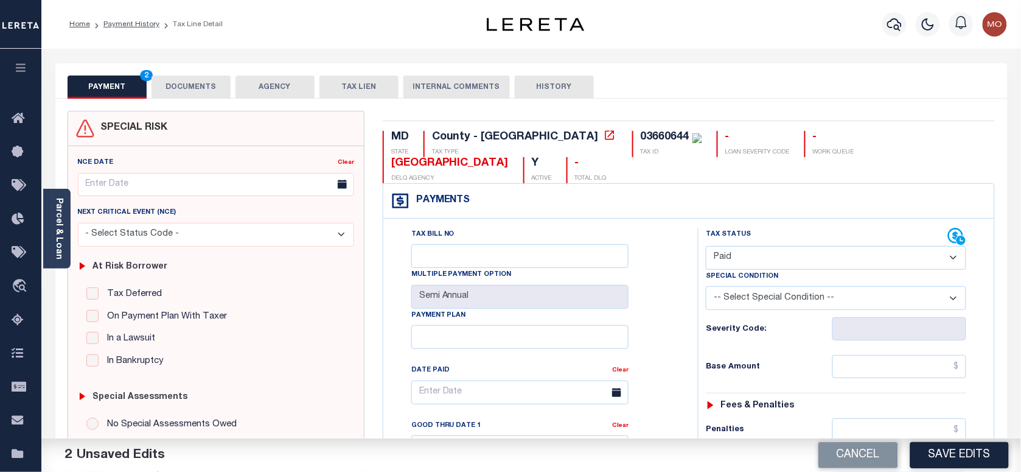
type input "$0.00"
click at [641, 138] on div "03660644" at bounding box center [665, 136] width 49 height 11
copy div "03660644"
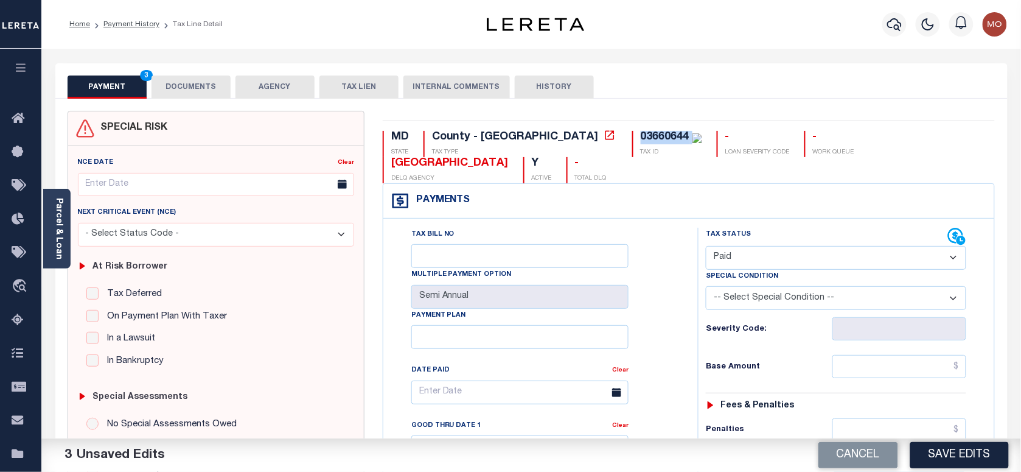
click at [170, 87] on button "DOCUMENTS" at bounding box center [191, 86] width 79 height 23
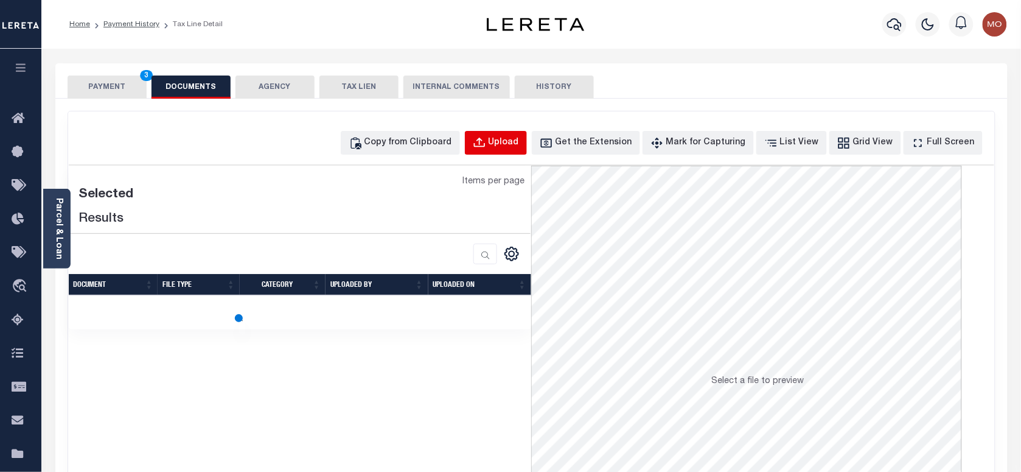
click at [519, 139] on div "Upload" at bounding box center [504, 142] width 30 height 13
select select "POP"
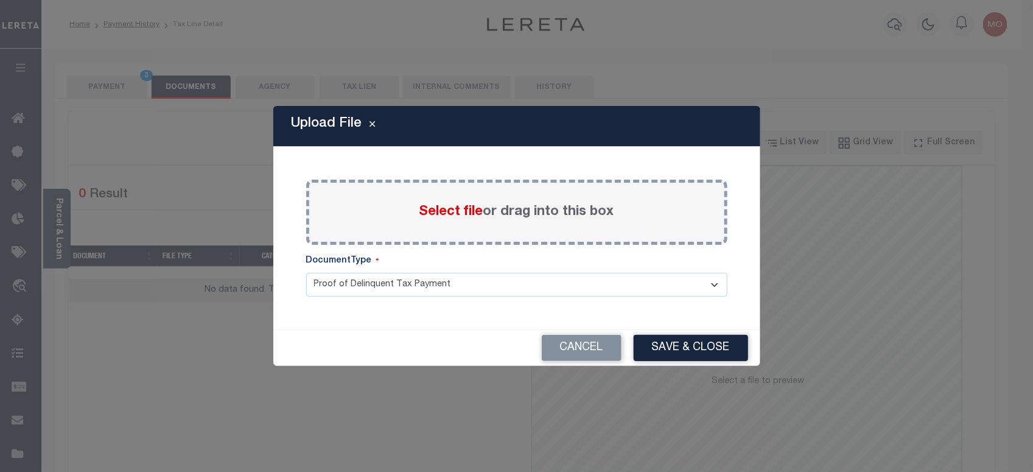
click at [436, 211] on span "Select file" at bounding box center [451, 211] width 64 height 13
click at [0, 0] on input "Select file or drag into this box" at bounding box center [0, 0] width 0 height 0
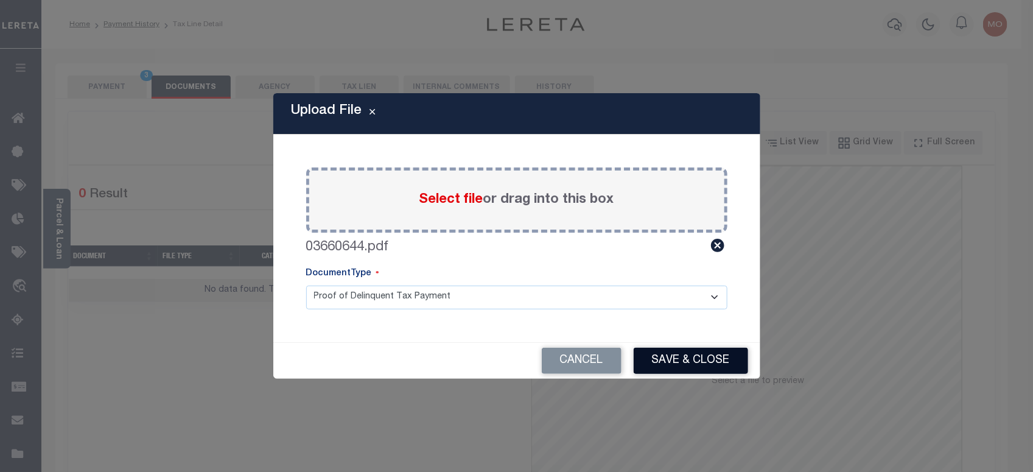
click at [687, 360] on button "Save & Close" at bounding box center [691, 361] width 114 height 26
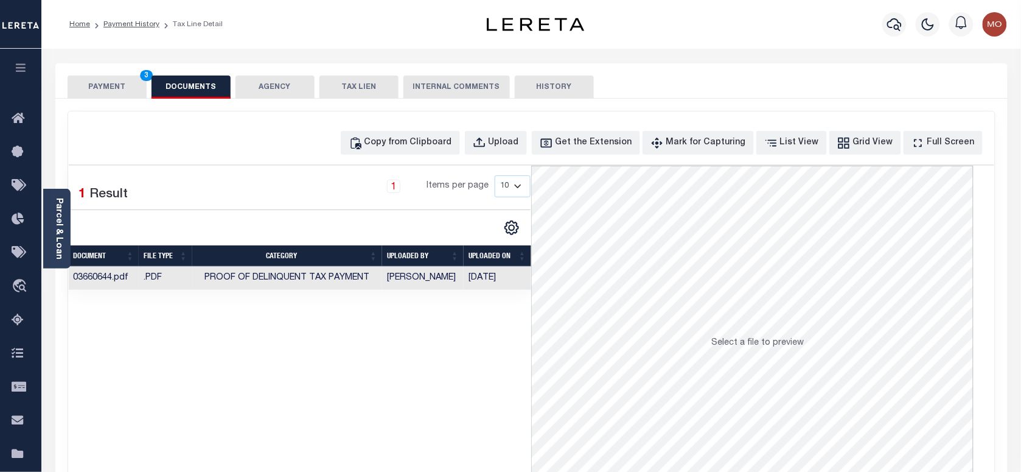
click at [113, 85] on button "PAYMENT 3" at bounding box center [107, 86] width 79 height 23
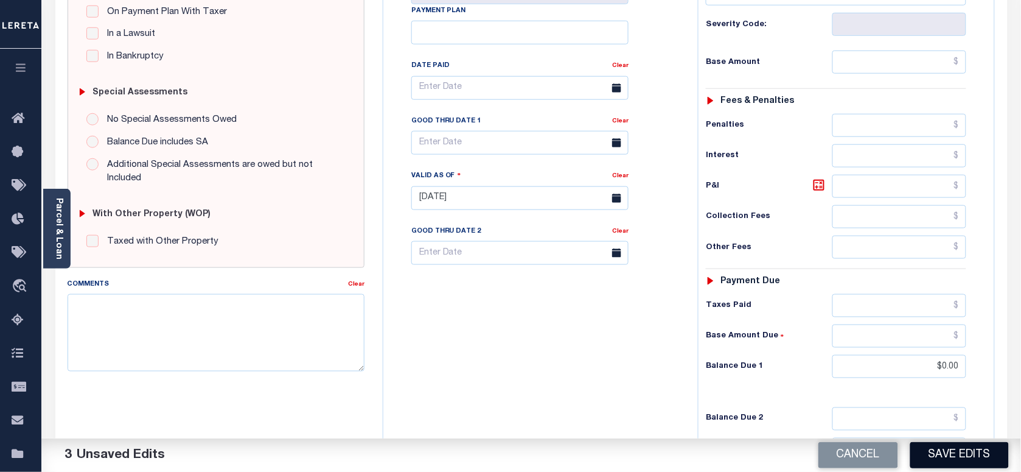
click at [949, 451] on button "Save Edits" at bounding box center [960, 455] width 99 height 26
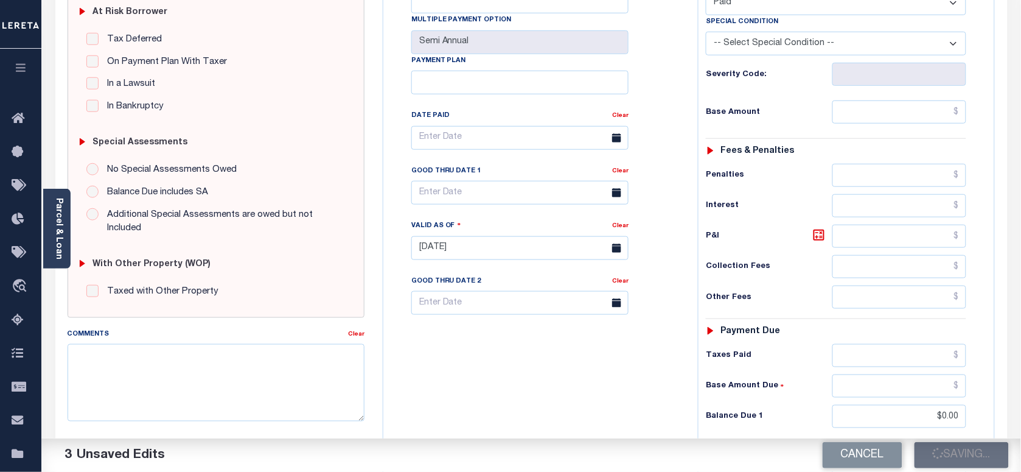
scroll to position [228, 0]
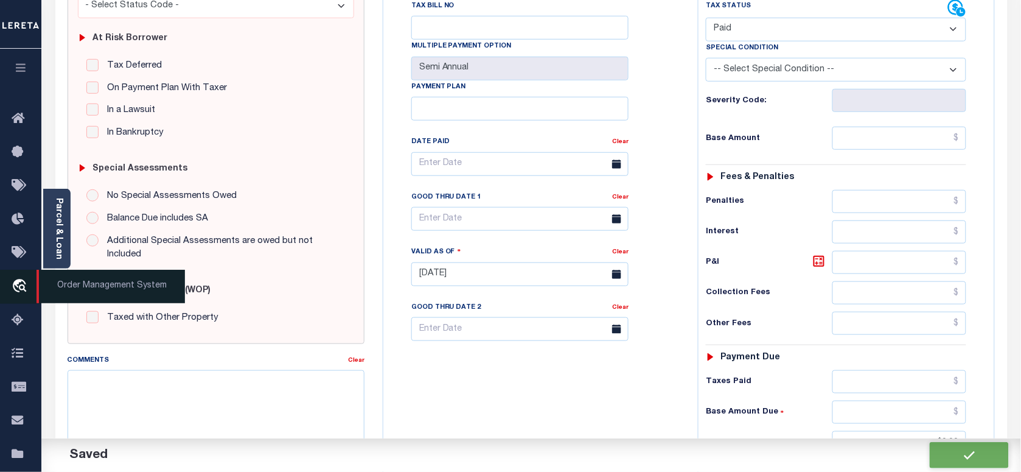
checkbox input "false"
type input "$0"
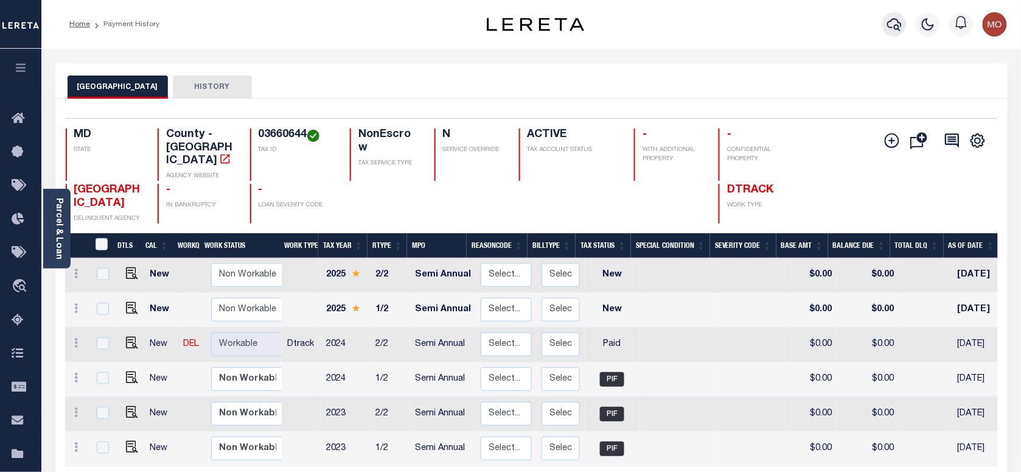
click at [893, 21] on icon "button" at bounding box center [894, 24] width 15 height 15
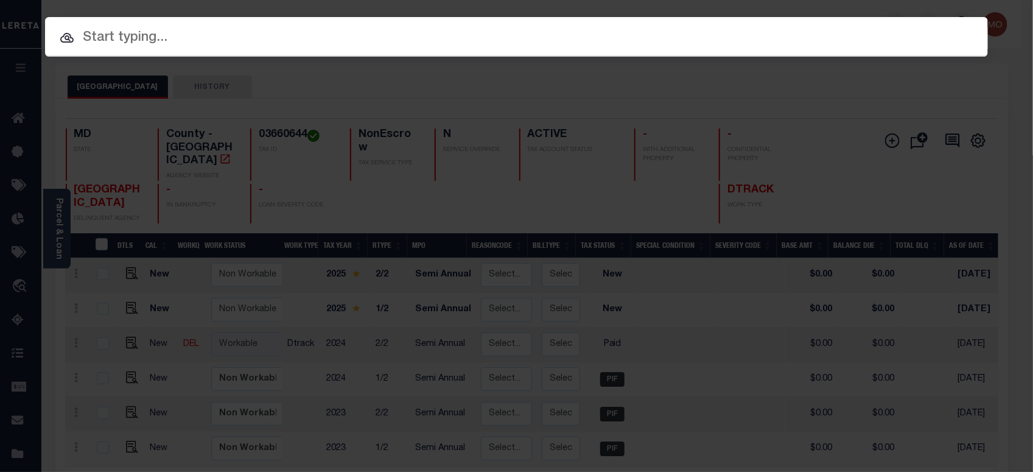
click at [260, 43] on input "text" at bounding box center [516, 37] width 943 height 21
paste input "10039386"
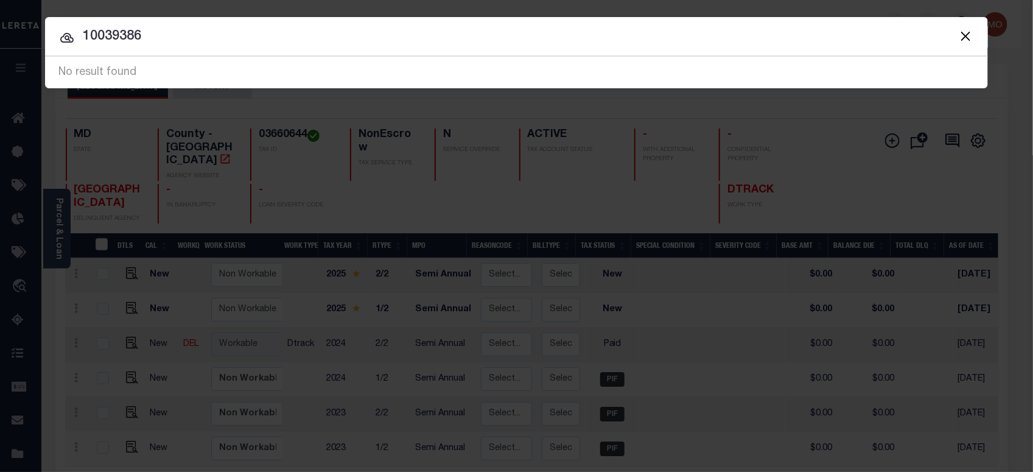
type input "10039386"
click at [968, 37] on button "Close" at bounding box center [965, 36] width 16 height 16
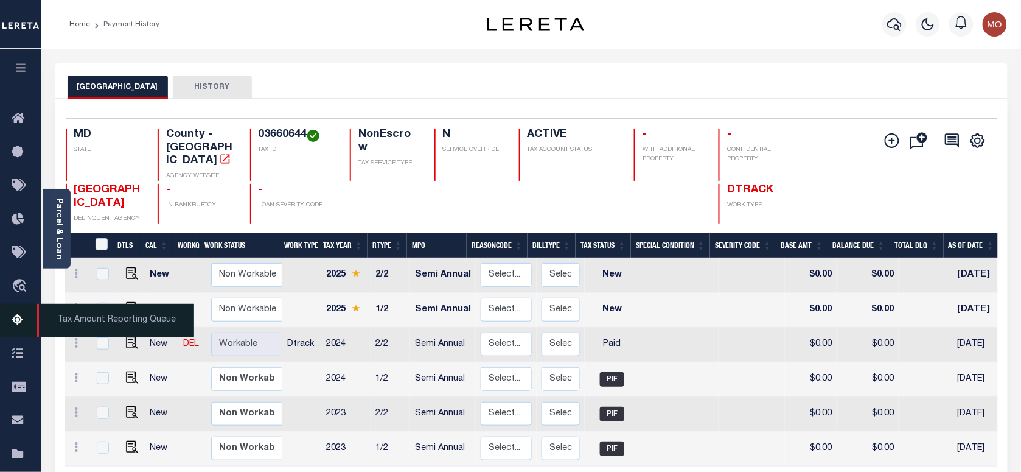
click at [21, 323] on icon at bounding box center [21, 320] width 19 height 15
